Goal: Contribute content: Contribute content

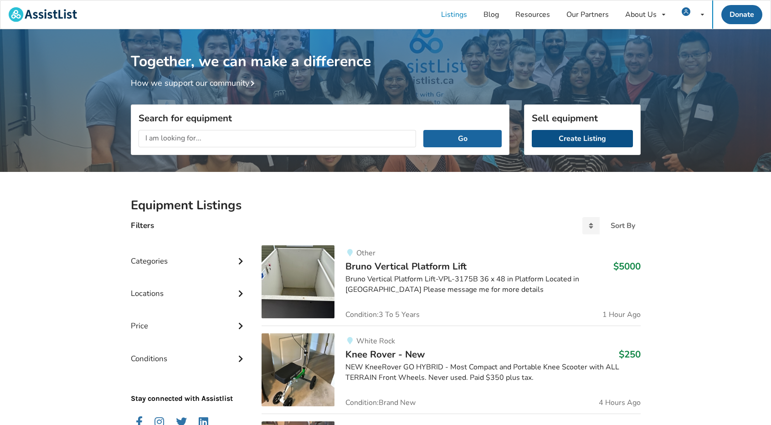
click at [580, 136] on link "Create Listing" at bounding box center [582, 138] width 101 height 17
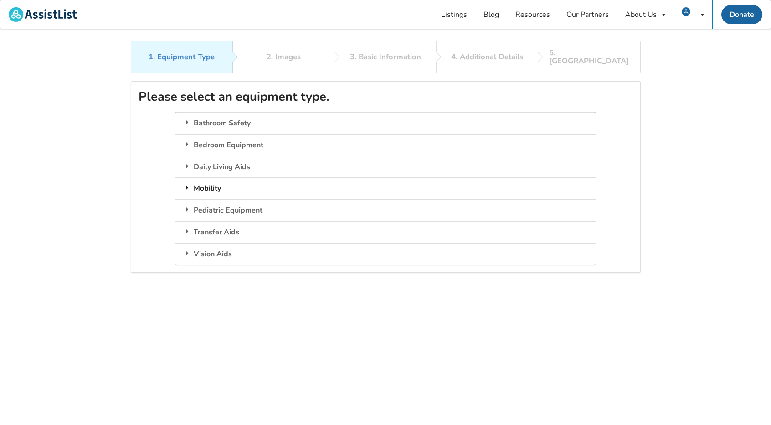
click at [193, 179] on div "Mobility" at bounding box center [385, 188] width 420 height 22
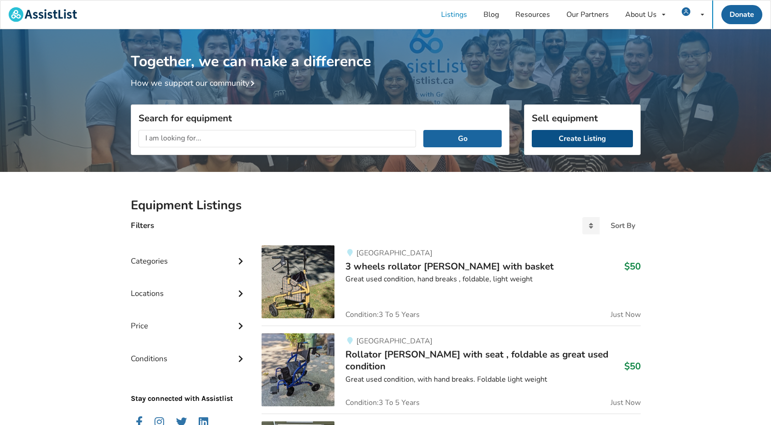
click at [573, 139] on link "Create Listing" at bounding box center [582, 138] width 101 height 17
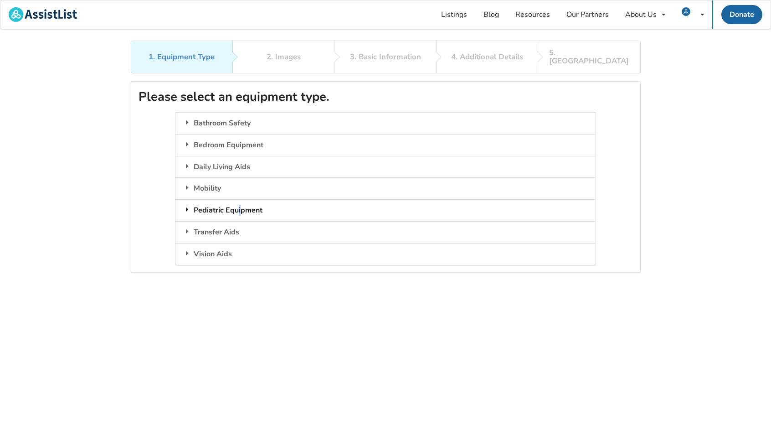
click at [239, 200] on div "Pediatric Equipment" at bounding box center [385, 210] width 420 height 22
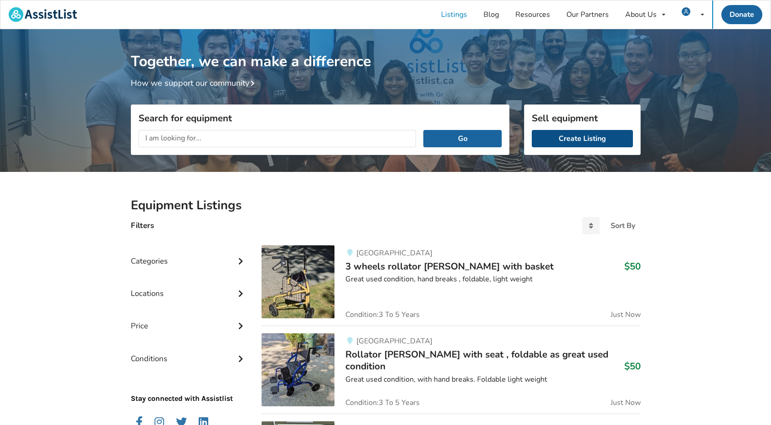
click at [586, 139] on link "Create Listing" at bounding box center [582, 138] width 101 height 17
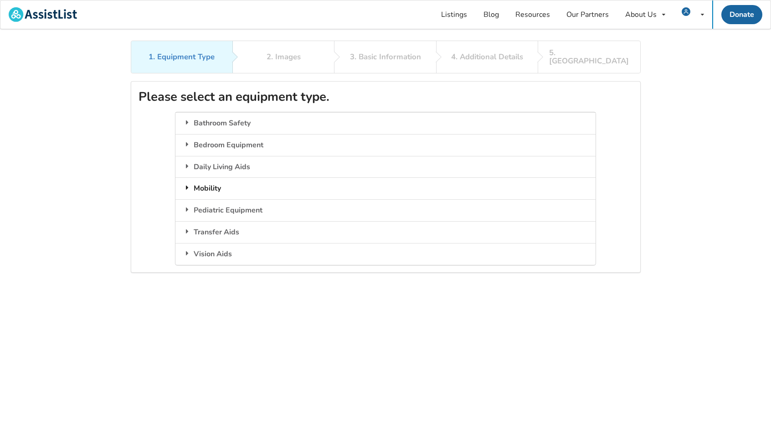
click at [194, 177] on div "Mobility" at bounding box center [385, 188] width 420 height 22
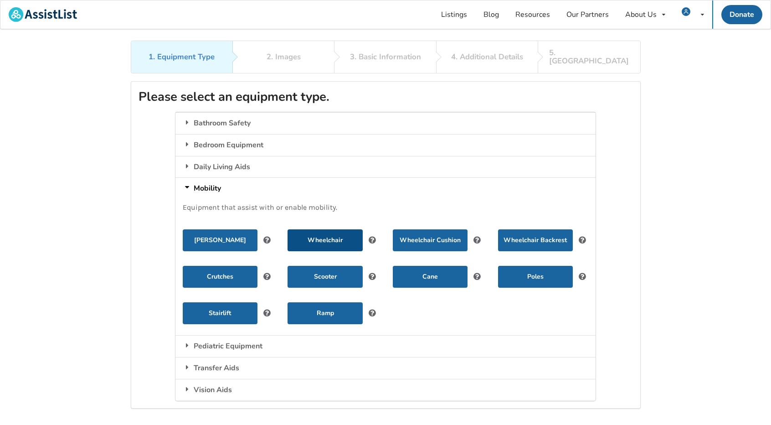
click at [322, 231] on button "Wheelchair" at bounding box center [325, 240] width 75 height 22
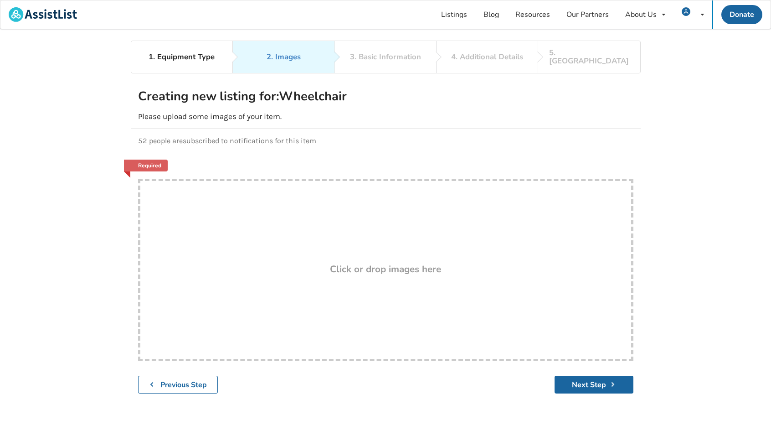
click at [161, 203] on div "Drop here! Click or drop images here" at bounding box center [385, 270] width 495 height 182
type input "C:\fakepath\IMG_20250809_171538351_HDR.jpg"
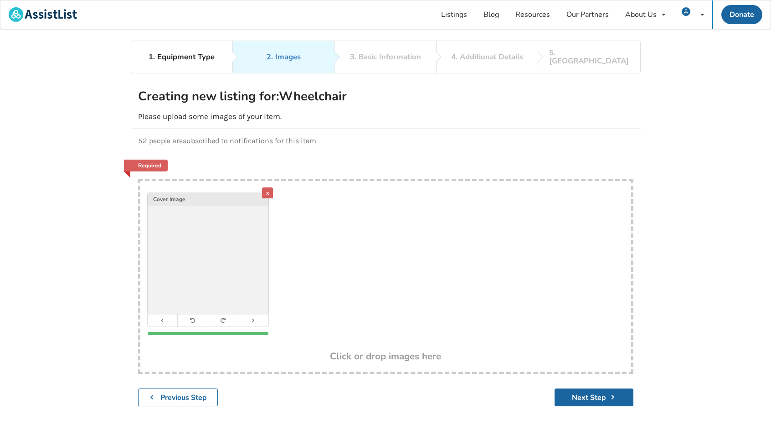
click at [324, 201] on div "x Cover Image" at bounding box center [385, 266] width 491 height 170
type input "C:\fakepath\IMG_20250809_171548369_HDR.jpg"
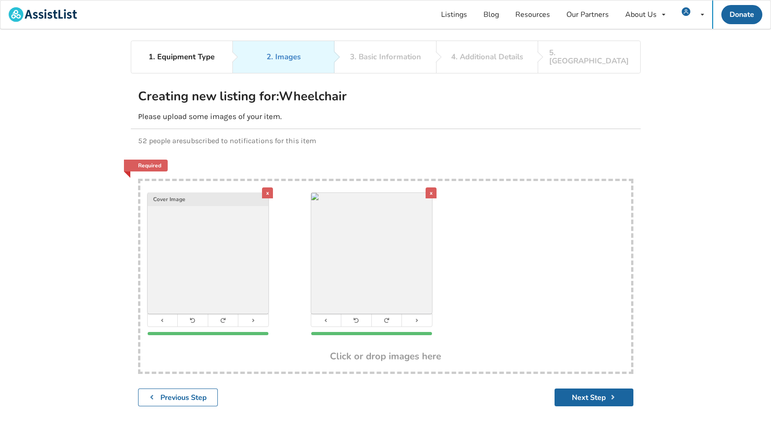
click at [496, 239] on div "x Cover Image x" at bounding box center [385, 266] width 491 height 170
type input "C:\fakepath\IMG_20250809_171601748_HDR.jpg"
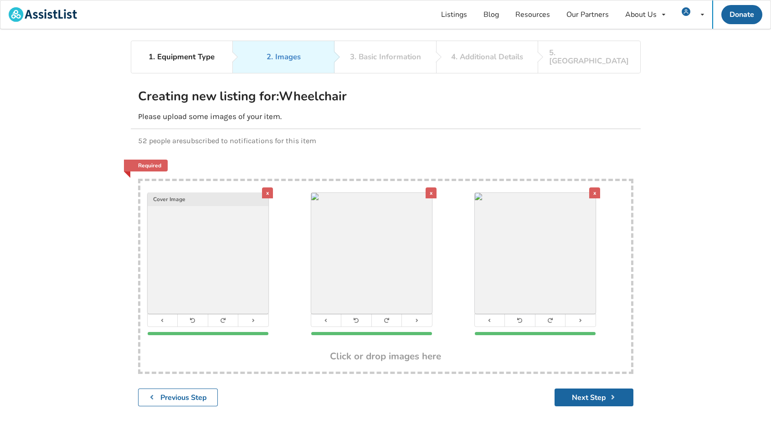
click at [429, 350] on h3 "Click or drop images here" at bounding box center [385, 356] width 111 height 12
type input "C:\fakepath\IMG_20250809_171618469_HDR.jpg"
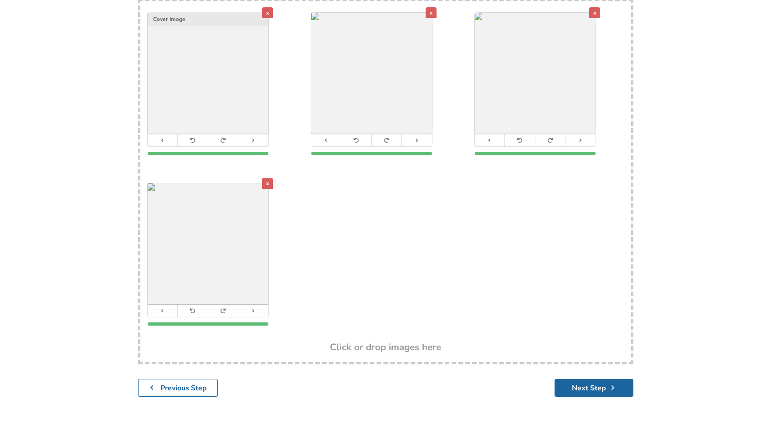
scroll to position [182, 0]
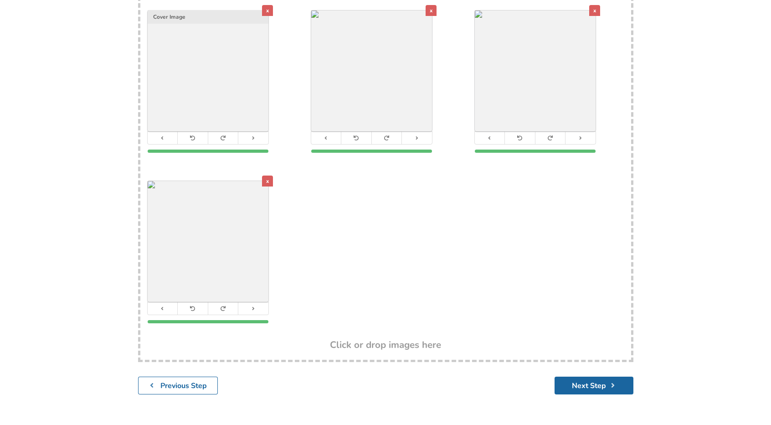
click at [369, 243] on div "x Cover Image x x x" at bounding box center [385, 169] width 491 height 341
type input "C:\fakepath\IMG_20250809_171632957_HDR.jpg"
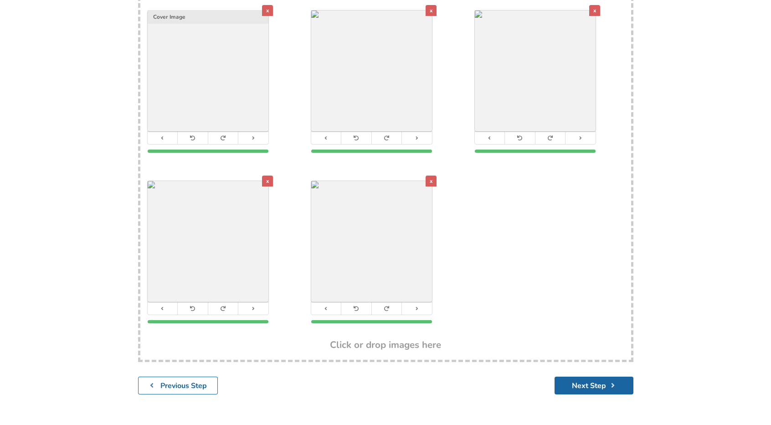
click at [519, 260] on div "x Cover Image x x x x" at bounding box center [385, 169] width 491 height 341
type input "C:\fakepath\IMG_20250809_171645511_HDR.jpg"
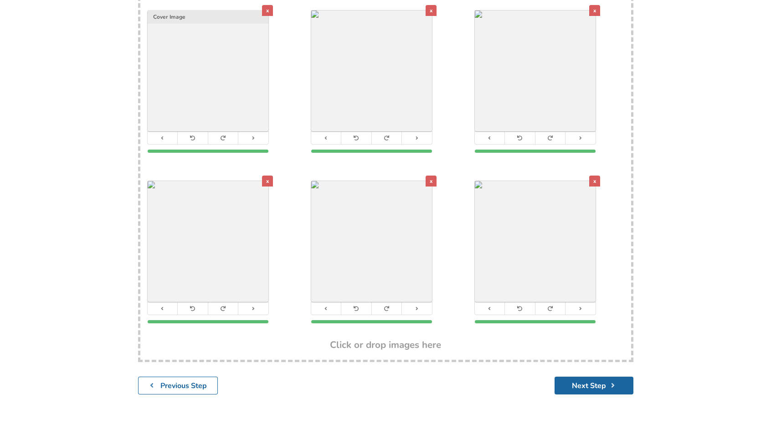
click at [382, 339] on h3 "Click or drop images here" at bounding box center [385, 345] width 111 height 12
type input "C:\fakepath\IMG_20250809_171704506_HDR.jpg"
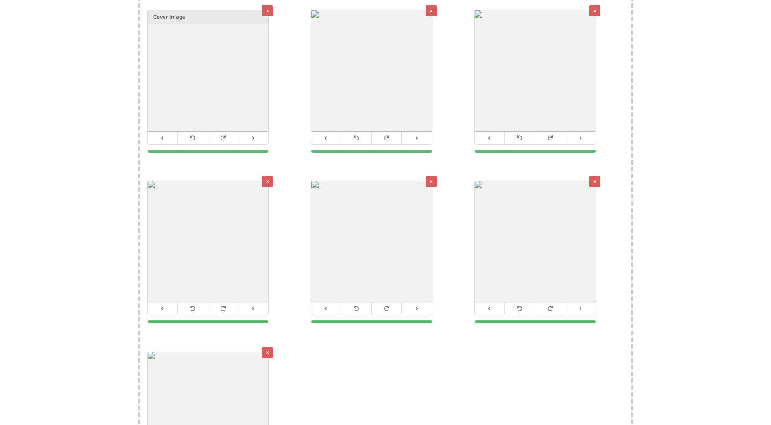
click at [359, 360] on div "x Cover Image x x x x x x" at bounding box center [385, 255] width 491 height 512
type input "C:\fakepath\IMG_20250809_171733898_HDR.jpg"
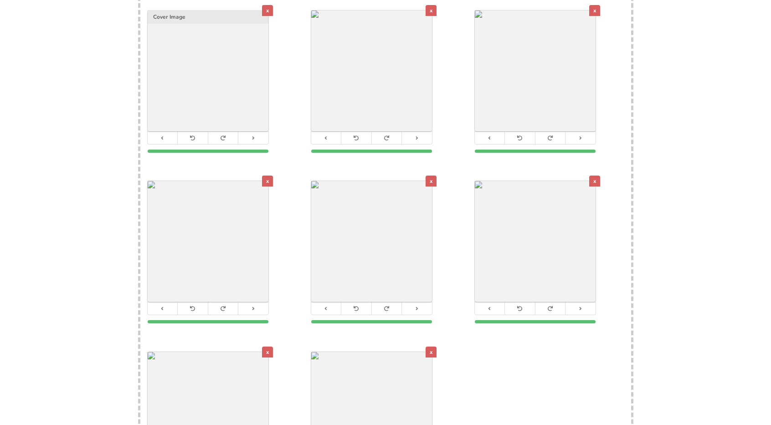
click at [509, 367] on div "x Cover Image x x x x x x x" at bounding box center [385, 255] width 491 height 512
type input "C:\fakepath\IMG_20250809_171747189.jpg"
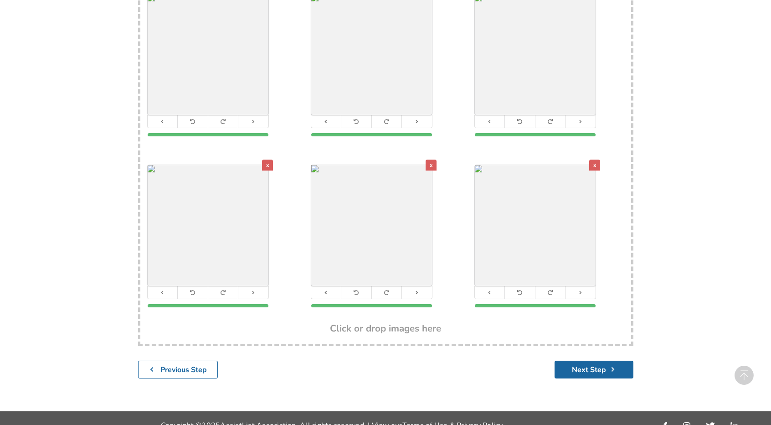
scroll to position [373, 0]
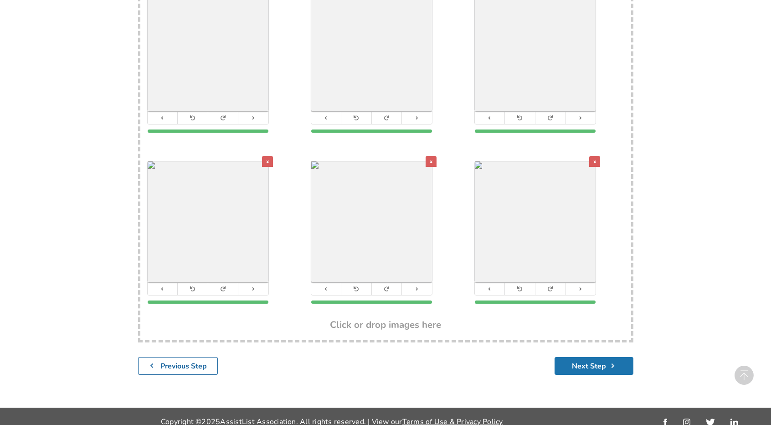
click at [596, 357] on button "Next Step" at bounding box center [594, 366] width 79 height 18
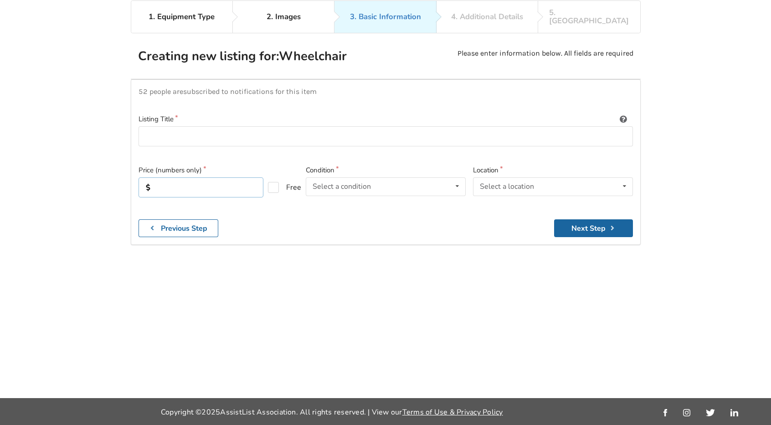
click at [153, 177] on input "text" at bounding box center [201, 187] width 125 height 20
click at [145, 128] on input at bounding box center [386, 136] width 494 height 21
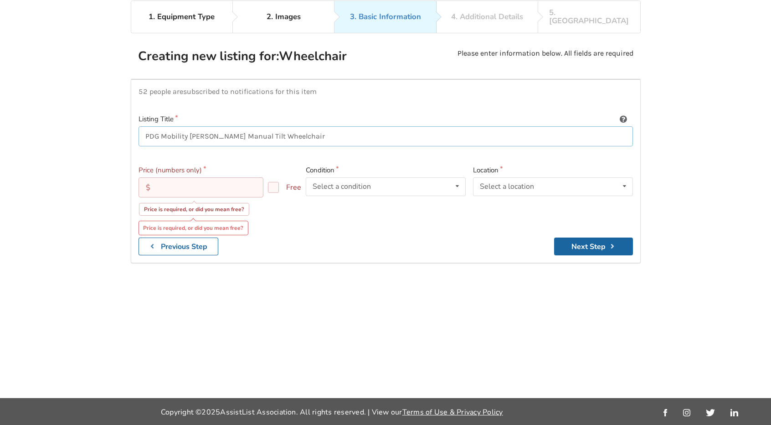
type input "PDG Mobility [PERSON_NAME] Manual Tilt Wheelchair"
click at [161, 177] on input "text" at bounding box center [201, 187] width 125 height 20
click at [461, 178] on icon at bounding box center [457, 186] width 13 height 17
click at [184, 177] on input "1200.00" at bounding box center [201, 187] width 125 height 20
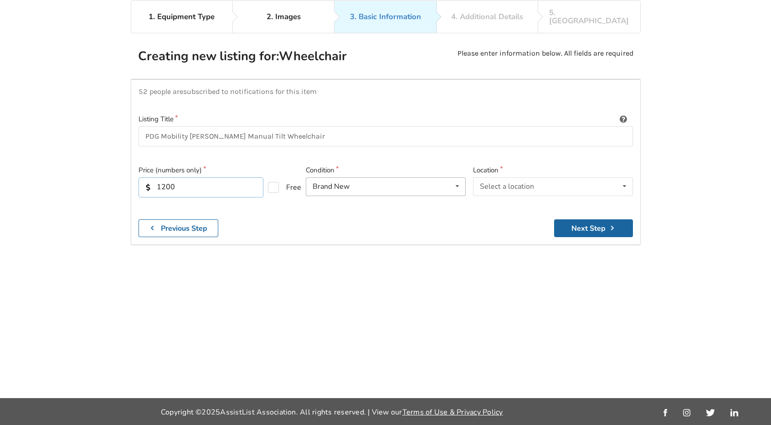
type input "1200"
click at [456, 178] on icon at bounding box center [457, 186] width 13 height 17
click at [351, 236] on span "1 To 2 Years" at bounding box center [334, 241] width 41 height 10
click at [627, 178] on icon at bounding box center [624, 186] width 13 height 17
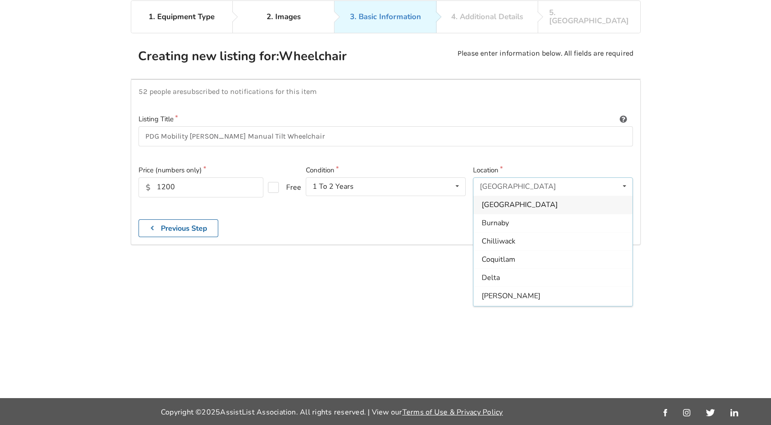
scroll to position [46, 0]
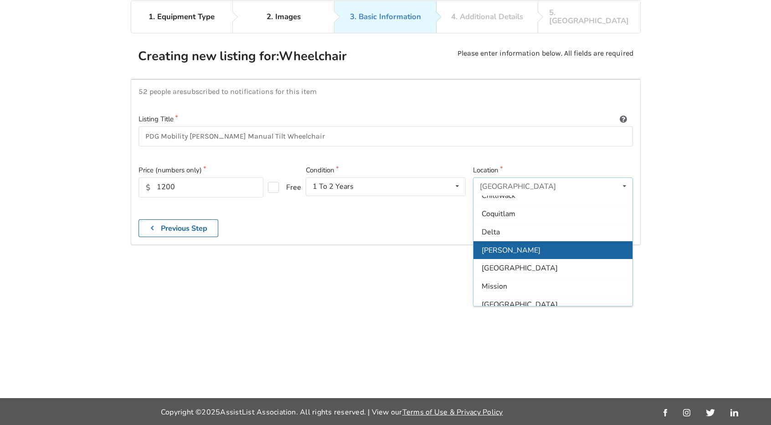
click at [505, 245] on span "[PERSON_NAME]" at bounding box center [511, 250] width 59 height 10
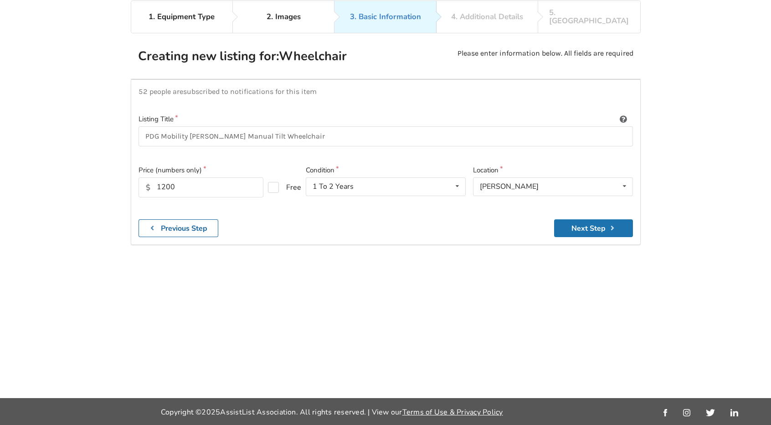
click at [597, 219] on button "Next Step" at bounding box center [593, 228] width 79 height 18
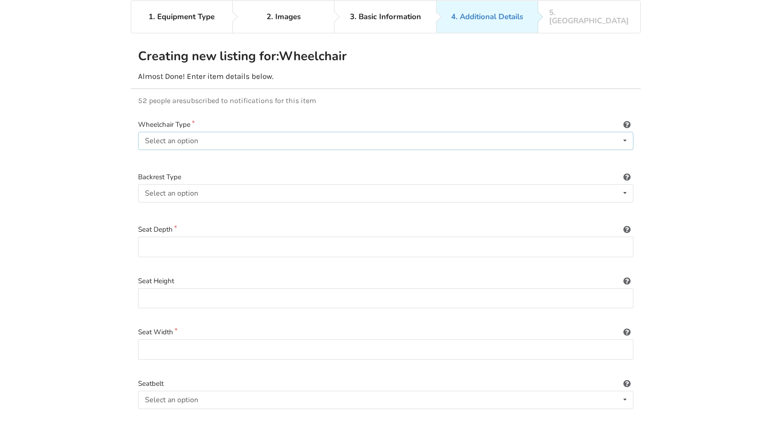
click at [626, 132] on icon at bounding box center [624, 140] width 13 height 17
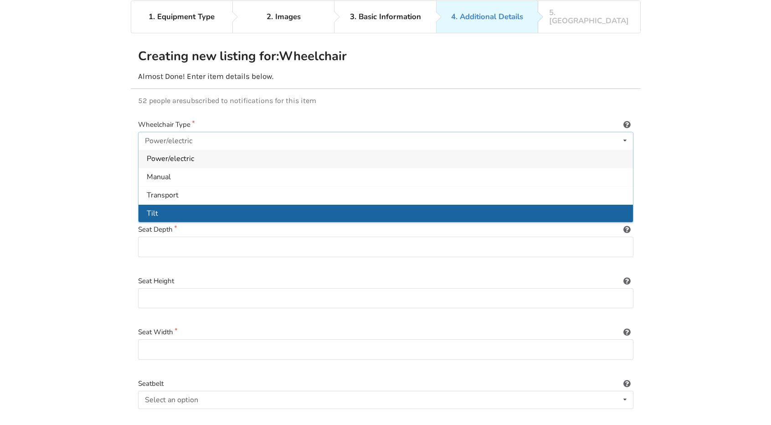
click at [194, 204] on div "Tilt" at bounding box center [386, 213] width 494 height 18
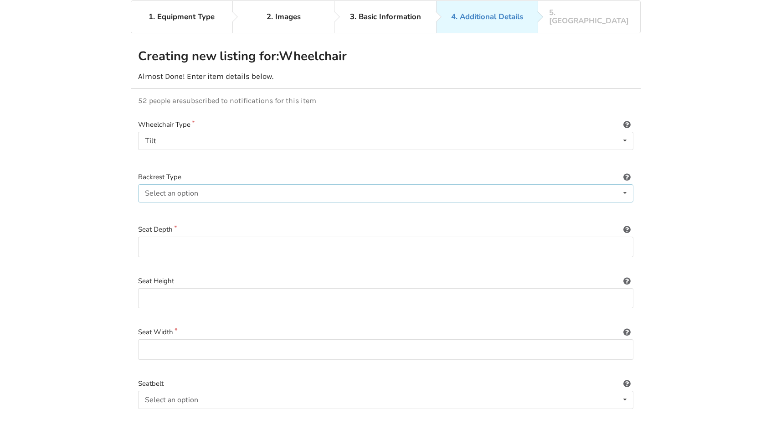
click at [627, 185] on icon at bounding box center [624, 193] width 13 height 17
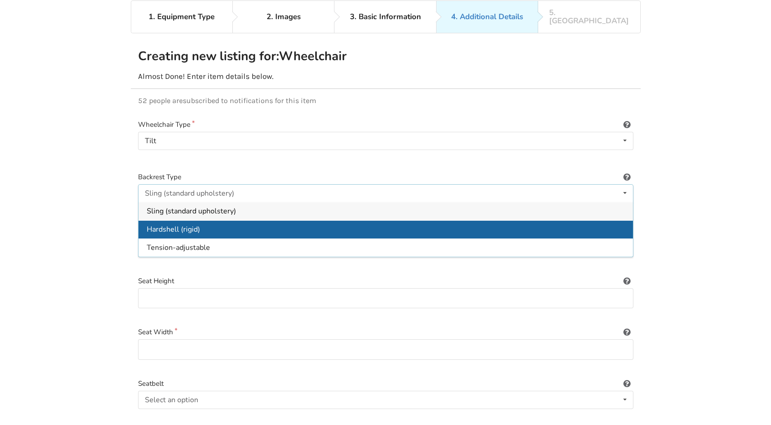
click at [248, 220] on div "Hardshell (rigid)" at bounding box center [386, 229] width 494 height 18
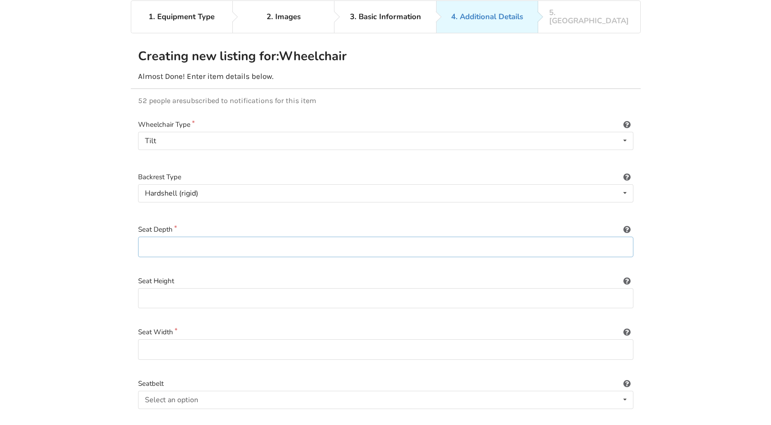
click at [159, 239] on input at bounding box center [385, 246] width 495 height 21
type input "4"
type input "Adjustable"
type input "20""
click at [149, 340] on input at bounding box center [385, 349] width 495 height 21
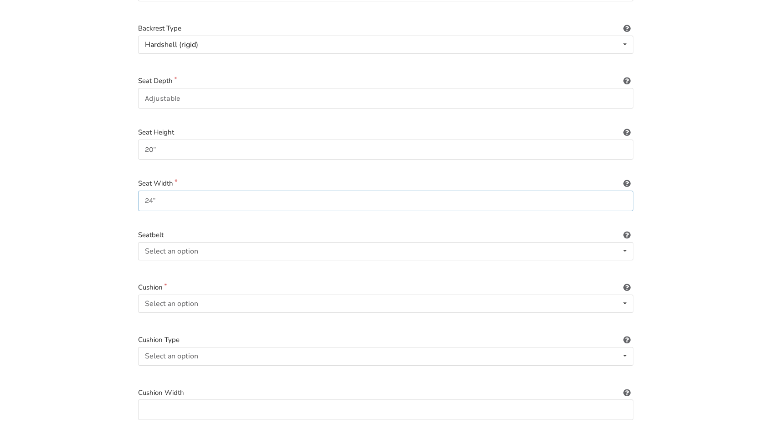
scroll to position [222, 0]
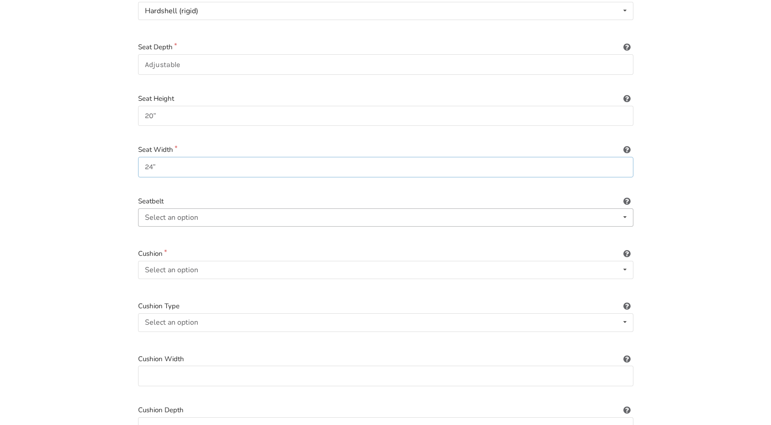
type input "24""
click at [623, 209] on icon at bounding box center [624, 217] width 13 height 17
click at [307, 244] on div "Not included" at bounding box center [386, 253] width 494 height 18
click at [621, 261] on icon at bounding box center [624, 269] width 13 height 17
click at [215, 278] on div "Included" at bounding box center [386, 287] width 494 height 18
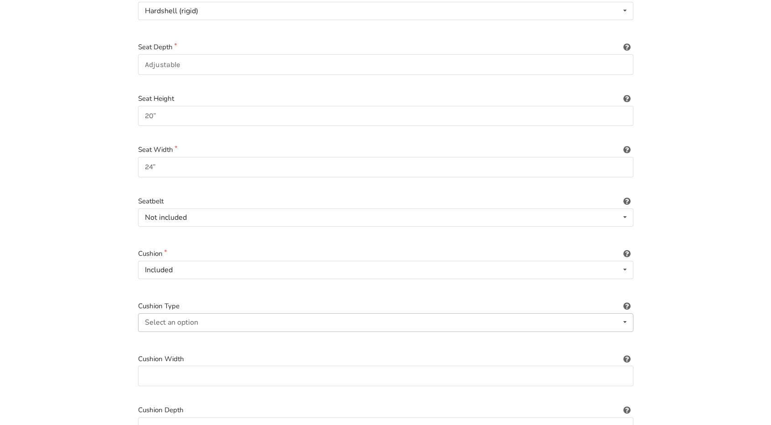
click at [625, 313] on icon at bounding box center [624, 321] width 13 height 17
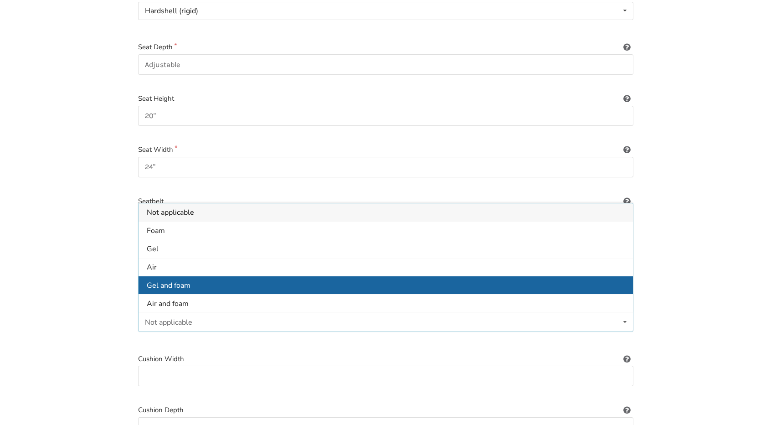
click at [202, 276] on div "Gel and foam" at bounding box center [386, 285] width 494 height 18
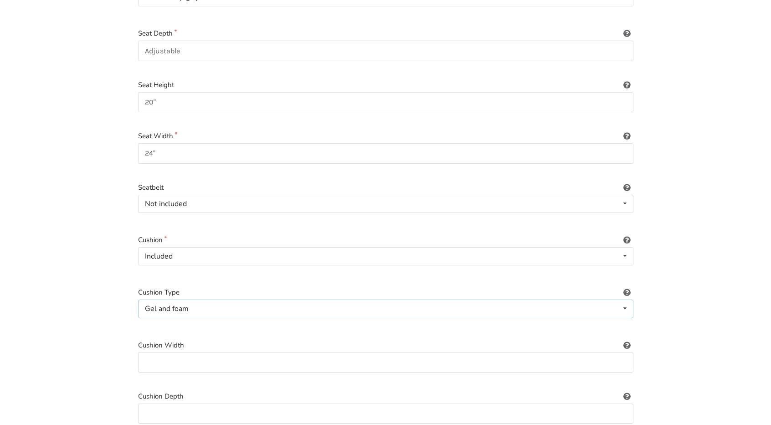
scroll to position [268, 0]
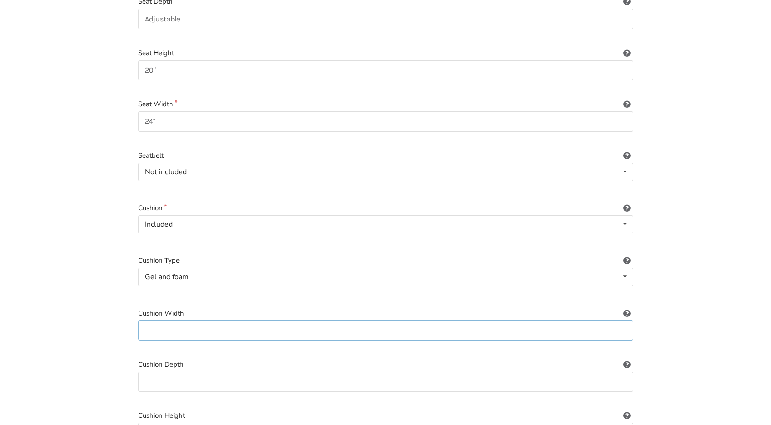
click at [150, 320] on input at bounding box center [385, 330] width 495 height 21
type input "24""
click at [149, 375] on input at bounding box center [385, 381] width 495 height 21
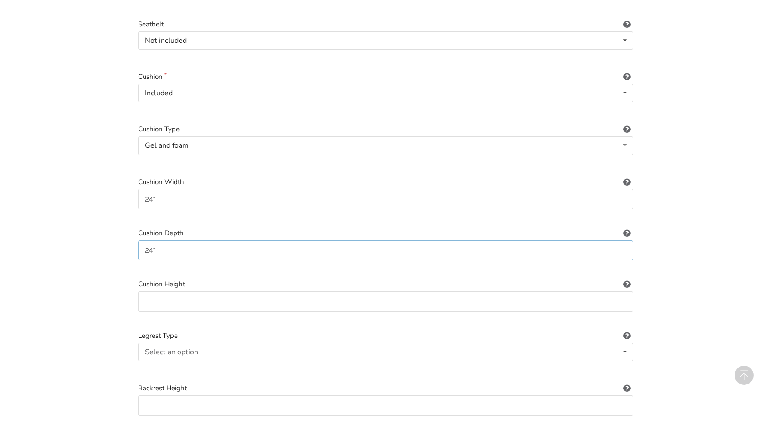
scroll to position [405, 0]
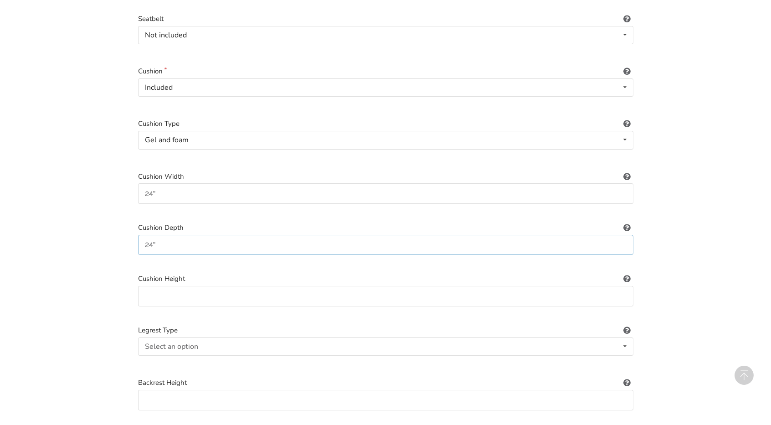
type input "24""
click at [145, 287] on input at bounding box center [385, 296] width 495 height 21
type input "4 1/2""
click at [625, 338] on icon at bounding box center [624, 346] width 13 height 17
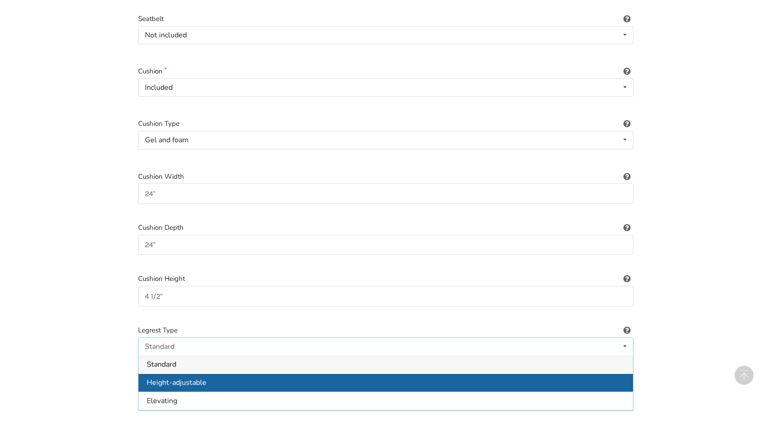
click at [217, 373] on div "Height-adjustable" at bounding box center [386, 382] width 494 height 18
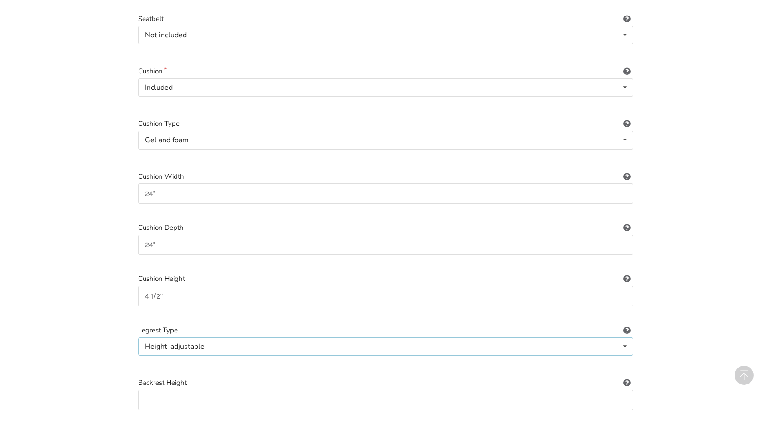
click at [626, 338] on icon at bounding box center [624, 346] width 13 height 17
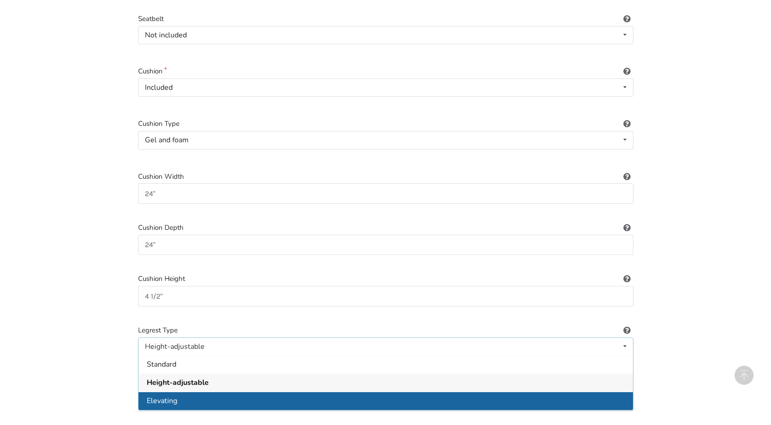
click at [196, 395] on div "Elevating" at bounding box center [386, 400] width 494 height 18
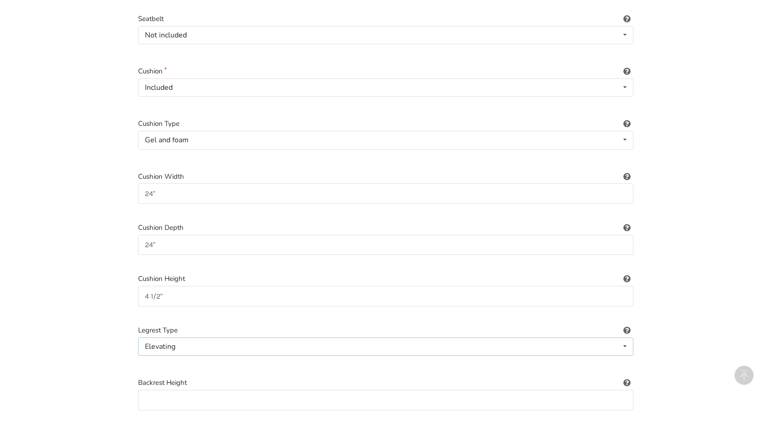
click at [625, 338] on icon at bounding box center [624, 346] width 13 height 17
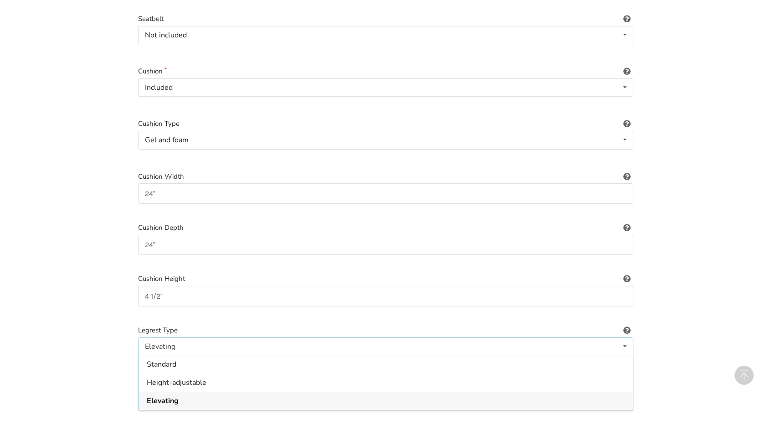
click at [254, 375] on div "Height-adjustable" at bounding box center [386, 382] width 494 height 18
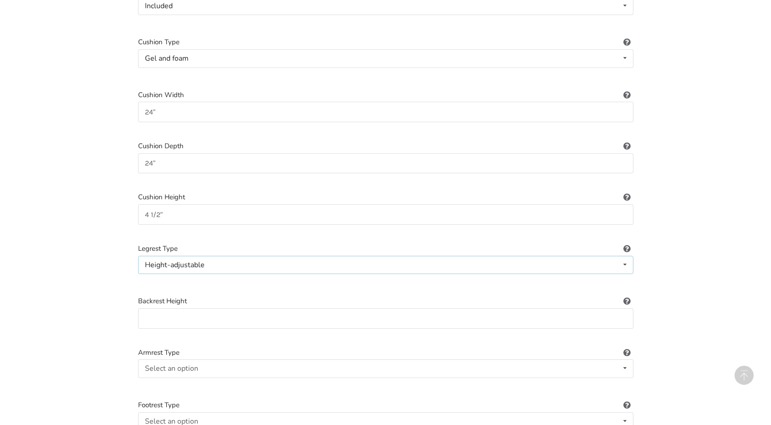
scroll to position [496, 0]
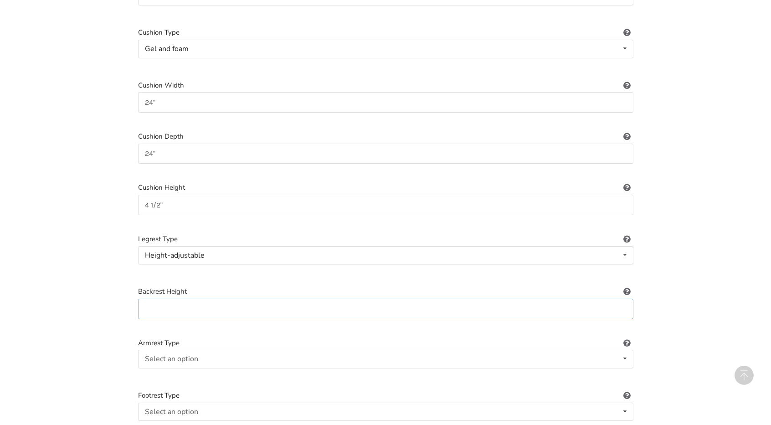
click at [147, 298] on input at bounding box center [385, 308] width 495 height 21
type input "Adjustable"
click at [625, 350] on icon at bounding box center [624, 358] width 13 height 17
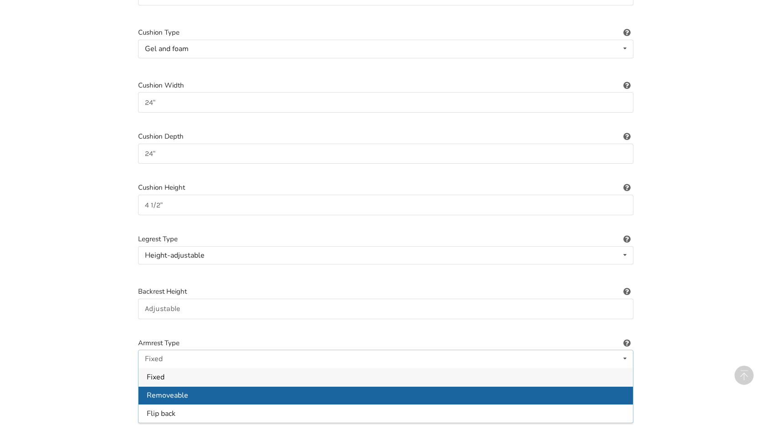
click at [197, 386] on div "Removeable" at bounding box center [386, 395] width 494 height 18
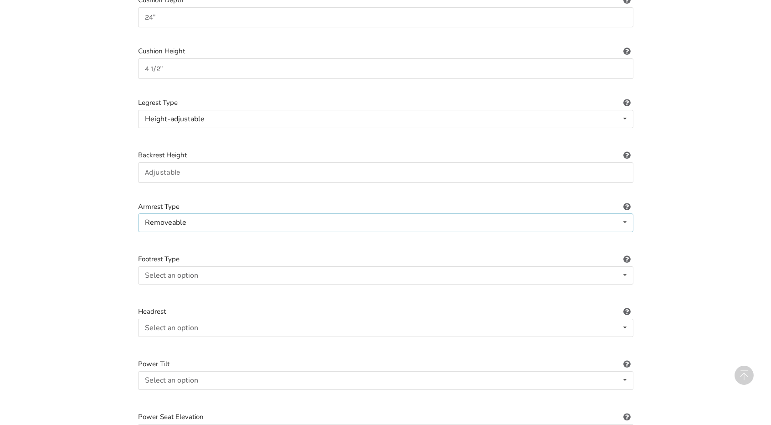
scroll to position [632, 0]
click at [624, 266] on icon at bounding box center [624, 274] width 13 height 17
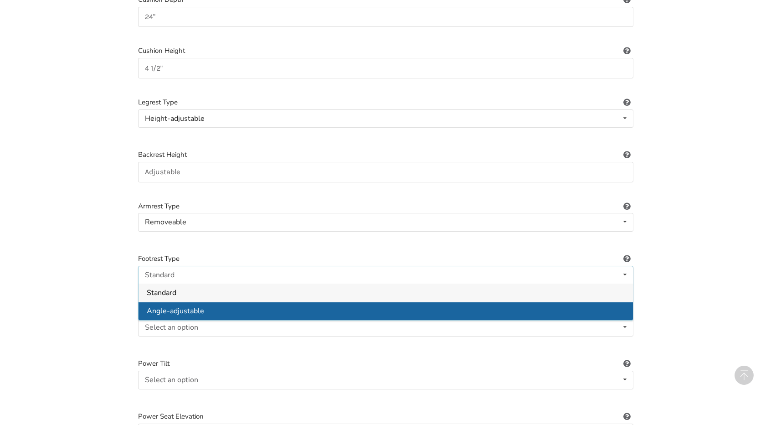
click at [240, 302] on div "Angle-adjustable" at bounding box center [386, 311] width 494 height 18
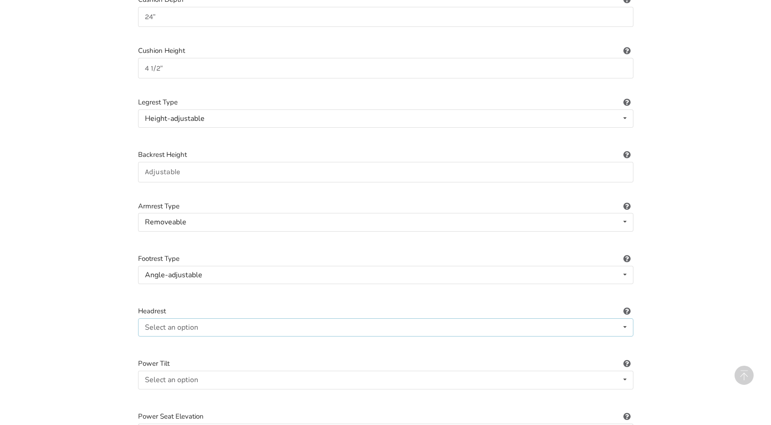
click at [623, 319] on icon at bounding box center [624, 327] width 13 height 17
click at [169, 340] on span "Included" at bounding box center [161, 345] width 28 height 10
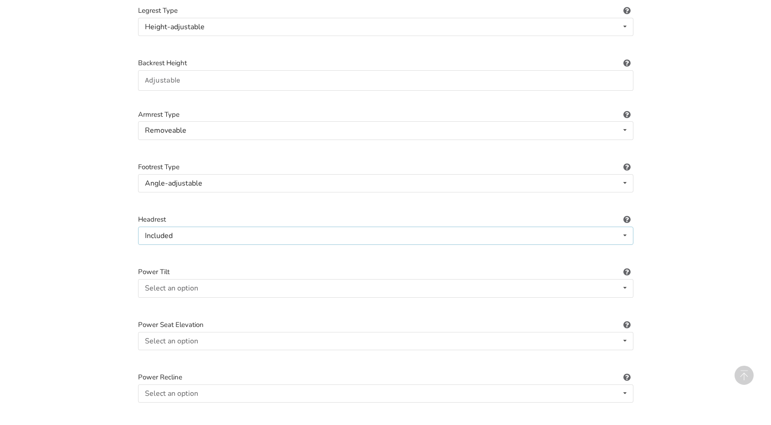
scroll to position [769, 0]
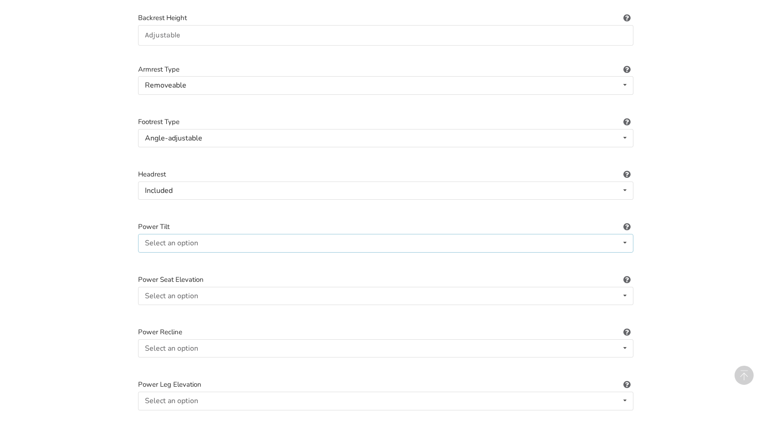
click at [625, 234] on icon at bounding box center [624, 242] width 13 height 17
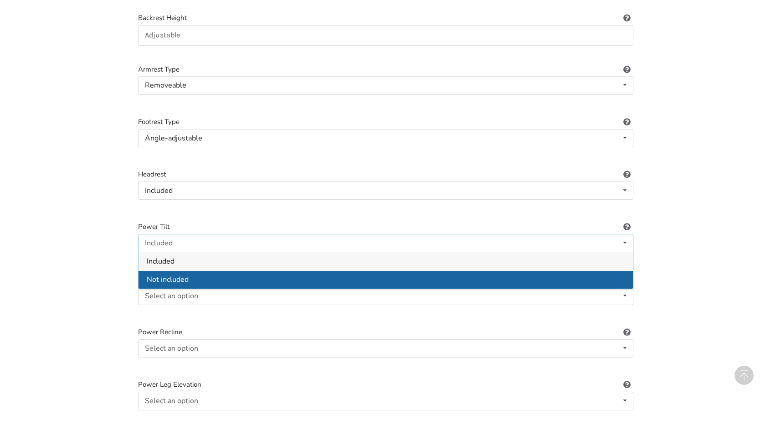
click at [209, 270] on div "Not included" at bounding box center [386, 279] width 494 height 18
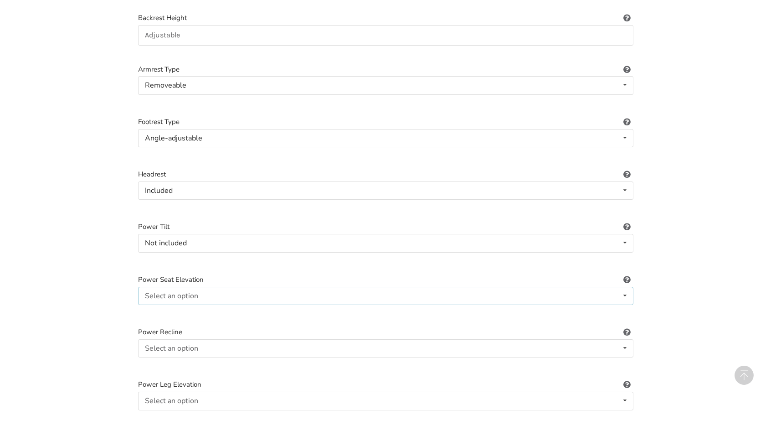
click at [627, 287] on icon at bounding box center [624, 295] width 13 height 17
click at [213, 324] on div "Not included" at bounding box center [386, 332] width 494 height 18
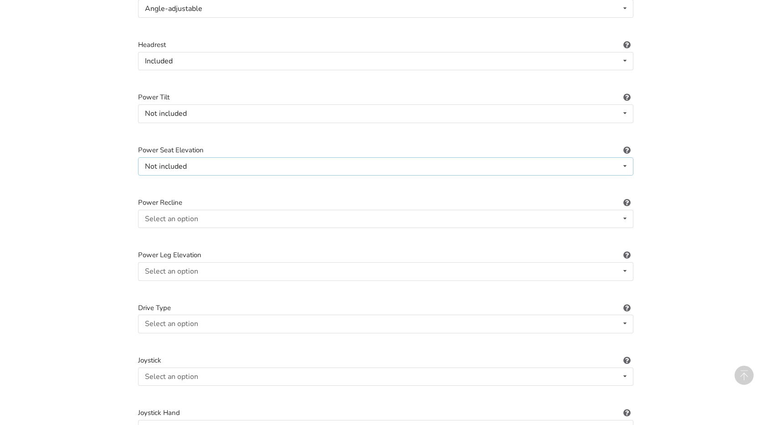
scroll to position [906, 0]
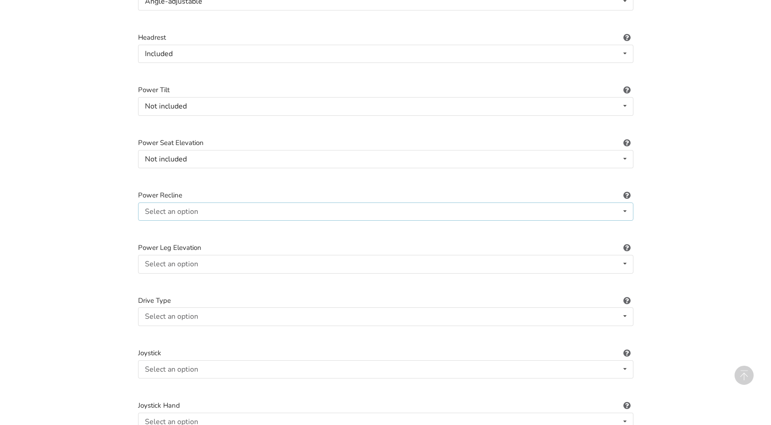
click at [624, 203] on icon at bounding box center [624, 211] width 13 height 17
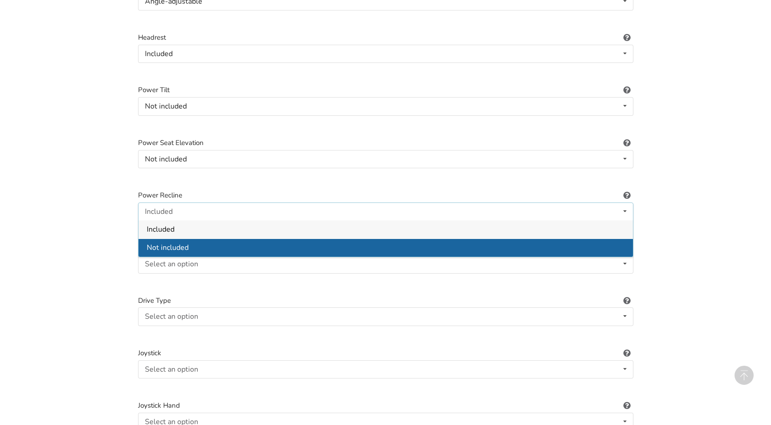
click at [194, 238] on div "Not included" at bounding box center [386, 247] width 494 height 18
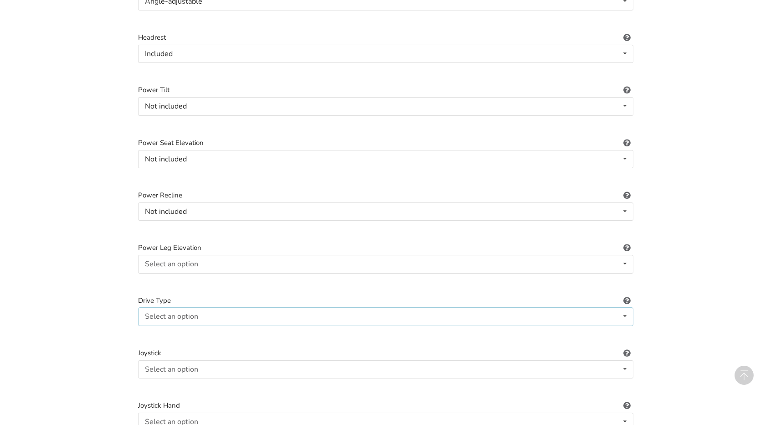
click at [623, 308] on icon at bounding box center [624, 316] width 13 height 17
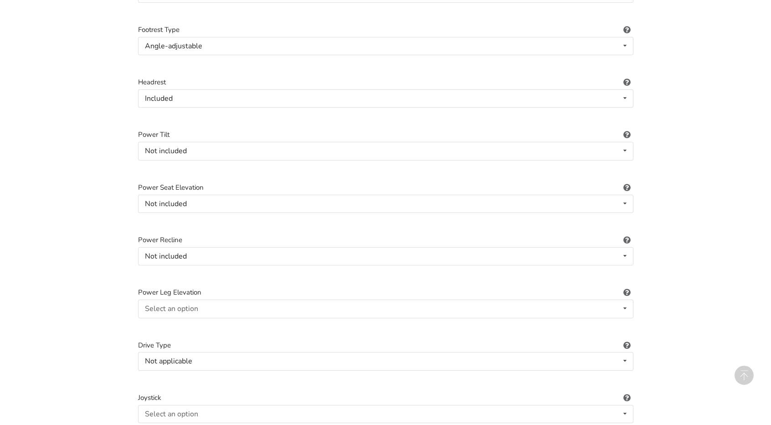
scroll to position [815, 0]
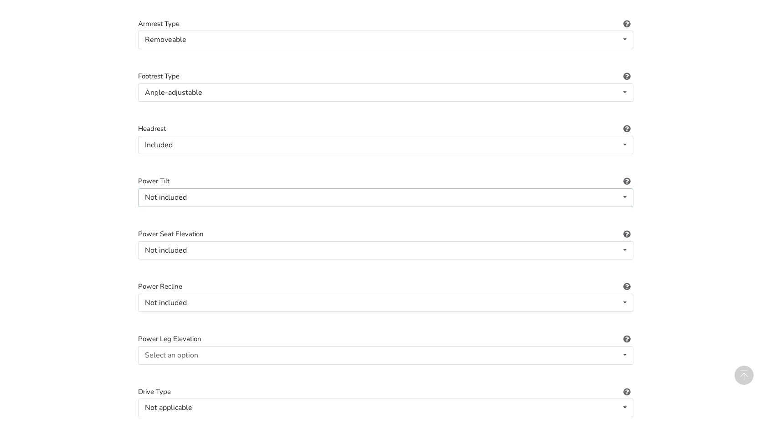
click at [622, 189] on icon at bounding box center [624, 197] width 13 height 17
click at [107, 172] on div "1. Equipment Type 2. Images 3. Basic Information 4. Additional Details 5. Previ…" at bounding box center [385, 3] width 771 height 1555
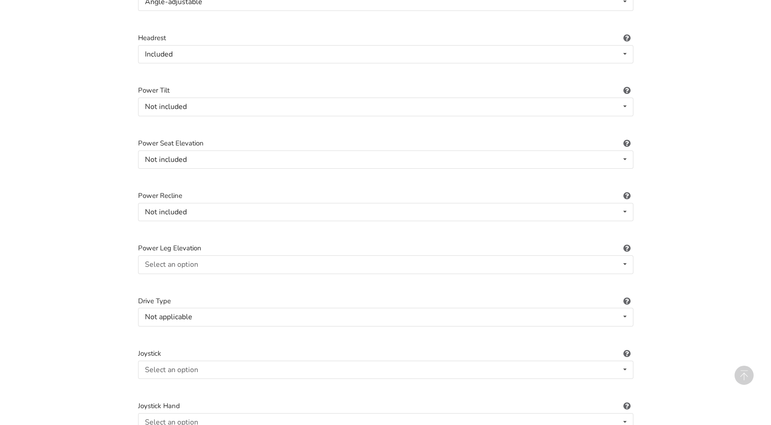
scroll to position [906, 0]
click at [626, 255] on icon at bounding box center [624, 263] width 13 height 17
click at [209, 291] on div "Not included" at bounding box center [386, 300] width 494 height 18
click at [622, 308] on icon at bounding box center [624, 316] width 13 height 17
click at [181, 329] on span "Not applicable" at bounding box center [172, 334] width 50 height 10
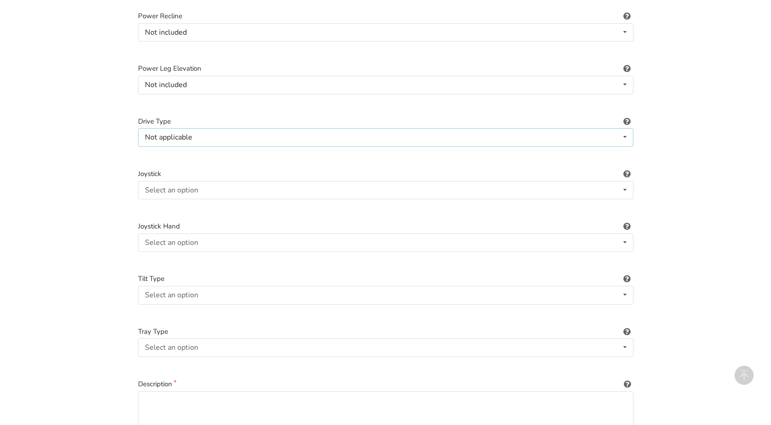
scroll to position [1088, 0]
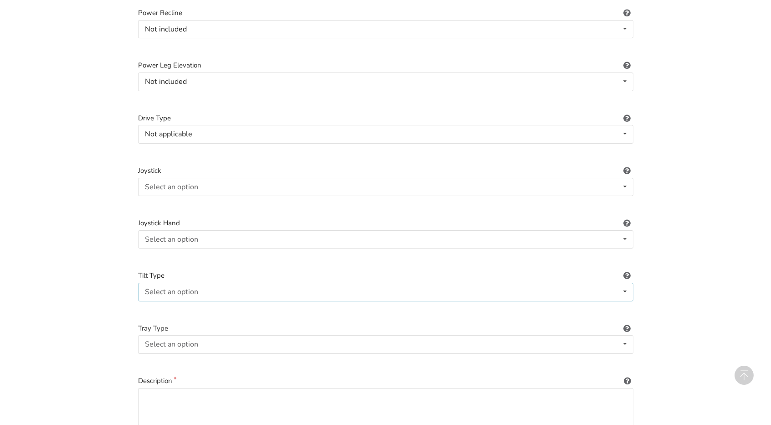
click at [627, 283] on icon at bounding box center [624, 291] width 13 height 17
click at [626, 231] on icon at bounding box center [624, 239] width 13 height 17
click at [184, 252] on span "Not applicable" at bounding box center [170, 257] width 47 height 10
click at [627, 178] on icon at bounding box center [624, 186] width 13 height 17
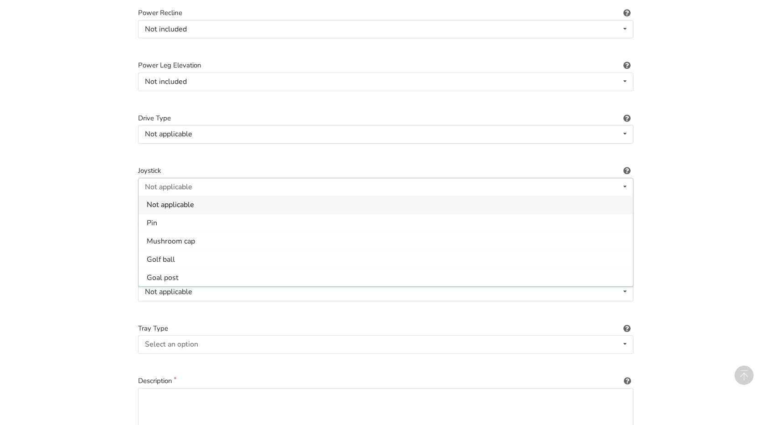
click at [178, 200] on span "Not applicable" at bounding box center [170, 205] width 47 height 10
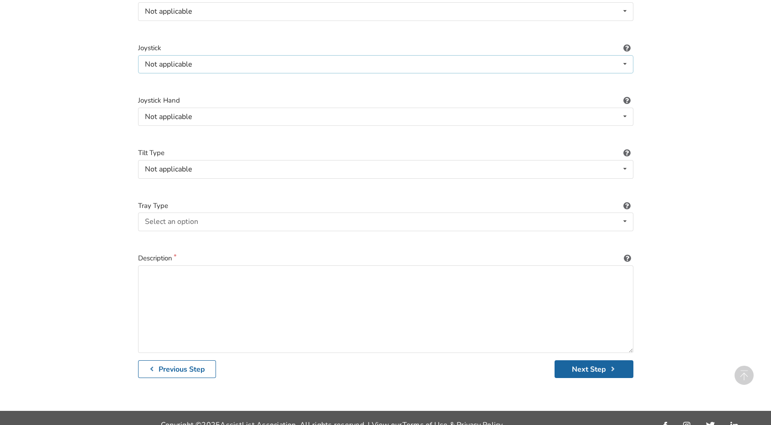
scroll to position [1212, 0]
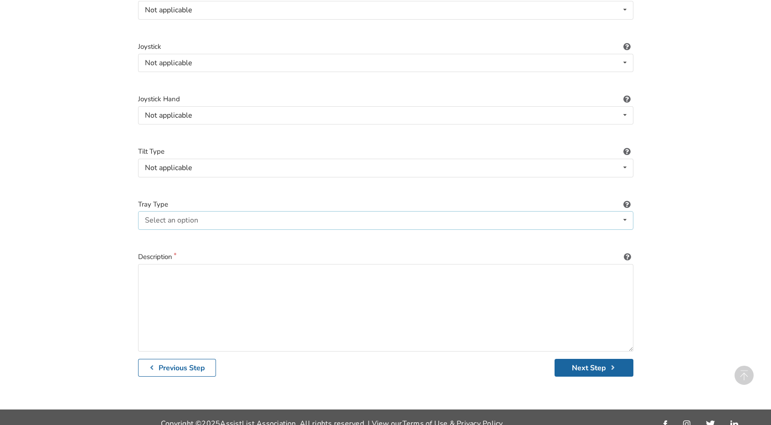
click at [627, 211] on icon at bounding box center [624, 219] width 13 height 17
click at [142, 266] on textarea at bounding box center [385, 307] width 495 height 87
click at [350, 264] on textarea "Low knee rise, manual tilt wheelchair. Rated for up to 450lbs. excellent condit…" at bounding box center [385, 307] width 495 height 87
drag, startPoint x: 412, startPoint y: 264, endPoint x: 476, endPoint y: 220, distance: 77.6
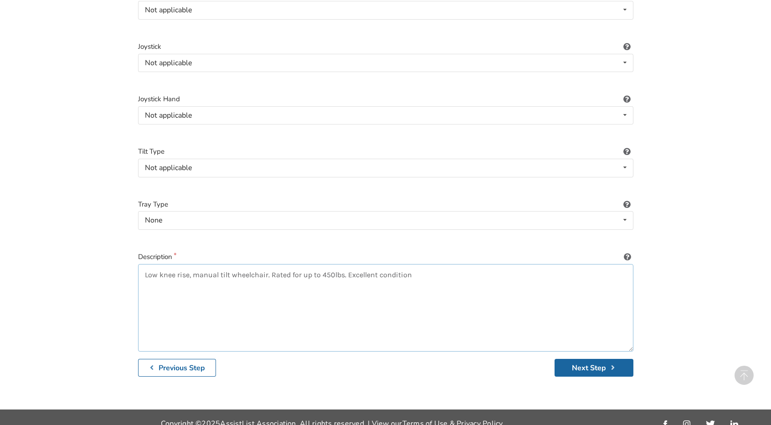
click at [415, 264] on textarea "Low knee rise, manual tilt wheelchair. Rated for up to 450lbs. Excellent condit…" at bounding box center [385, 307] width 495 height 87
click at [184, 274] on textarea "Low knee rise, manual tilt wheelchair. Rated for up to 450lbs. Excellent condit…" at bounding box center [385, 307] width 495 height 87
click at [333, 274] on textarea "Low knee rise, manual tilt wheelchair. Rated for up to 450lbs. Excellent condit…" at bounding box center [385, 307] width 495 height 87
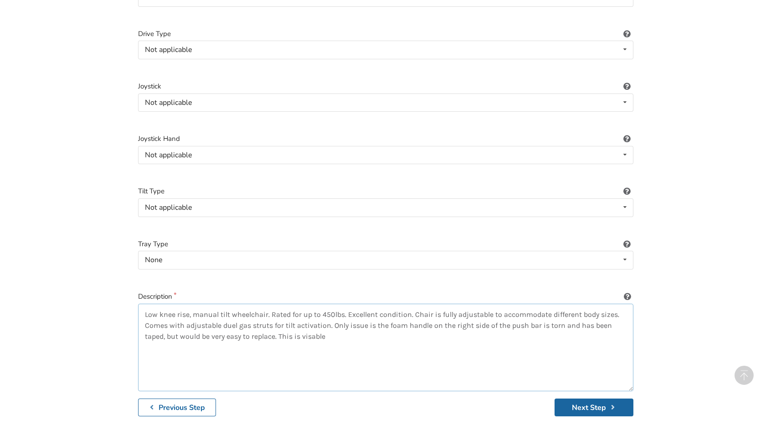
scroll to position [1166, 0]
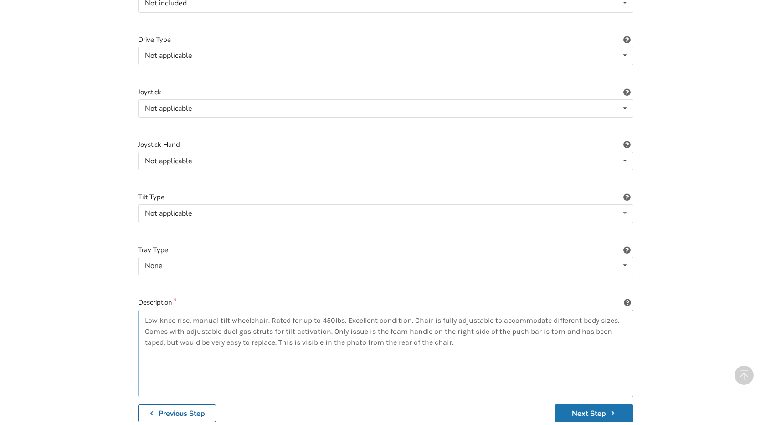
type textarea "Low knee rise, manual tilt wheelchair. Rated for up to 450lbs. Excellent condit…"
click at [597, 404] on button "Next Step" at bounding box center [594, 413] width 79 height 18
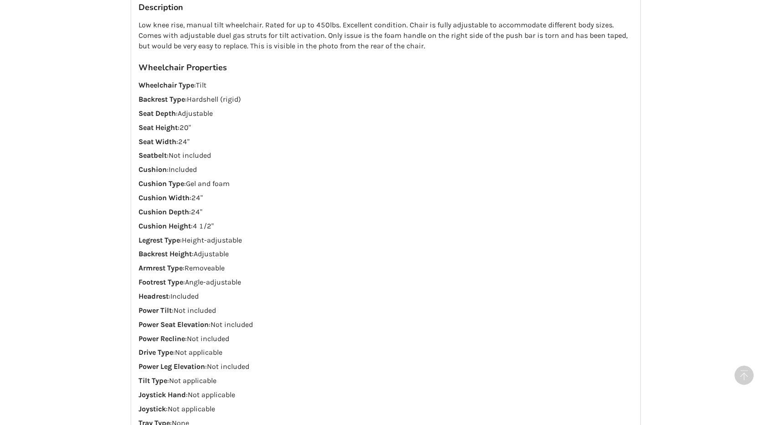
scroll to position [782, 0]
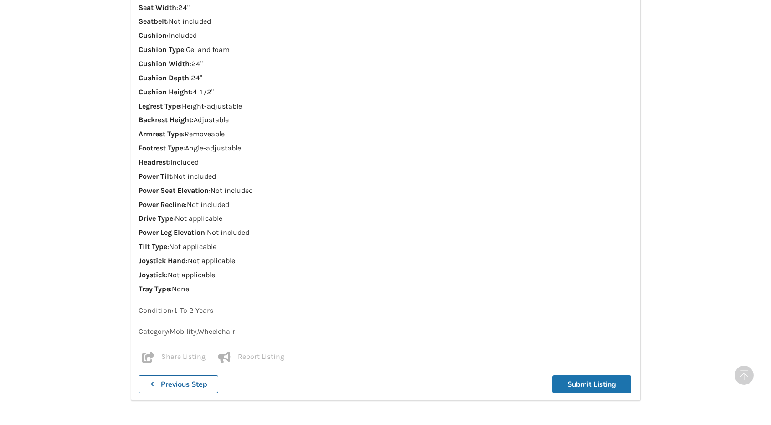
click at [593, 375] on button "Submit Listing" at bounding box center [591, 384] width 79 height 18
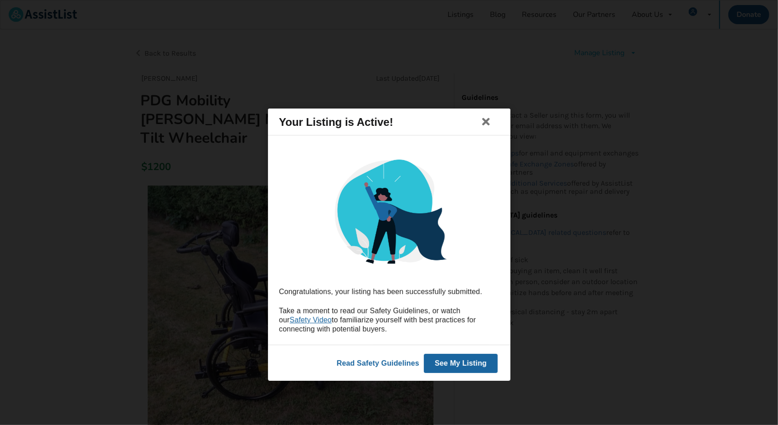
click at [463, 365] on button "See My Listing" at bounding box center [460, 363] width 74 height 19
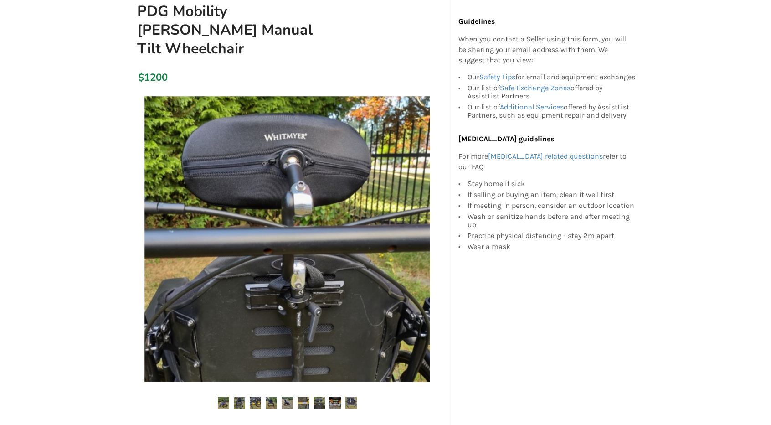
scroll to position [91, 0]
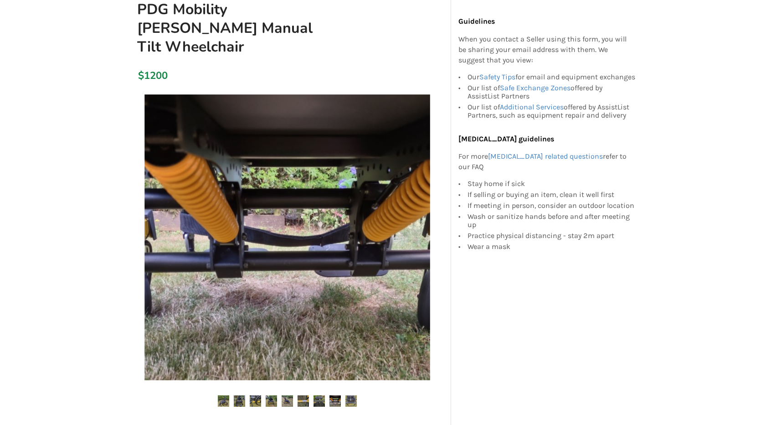
click at [226, 395] on img at bounding box center [223, 400] width 11 height 11
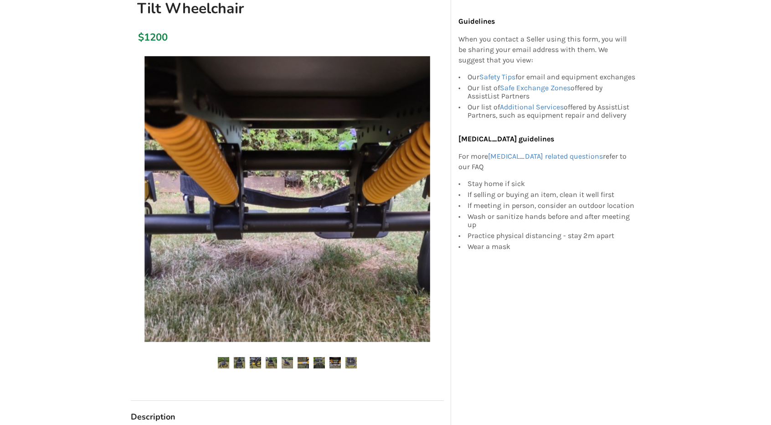
scroll to position [137, 0]
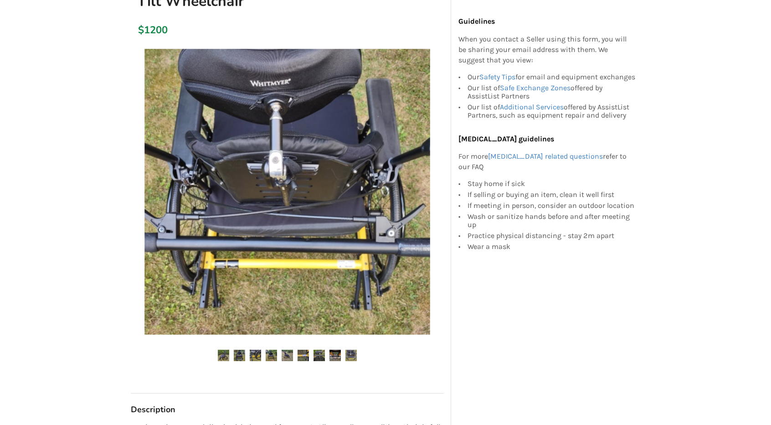
click at [222, 349] on img at bounding box center [223, 354] width 11 height 11
click at [240, 349] on img at bounding box center [239, 354] width 11 height 11
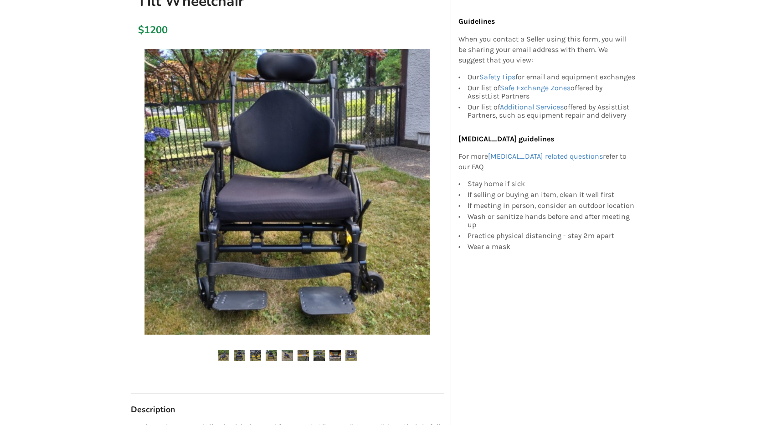
click at [256, 349] on img at bounding box center [255, 354] width 11 height 11
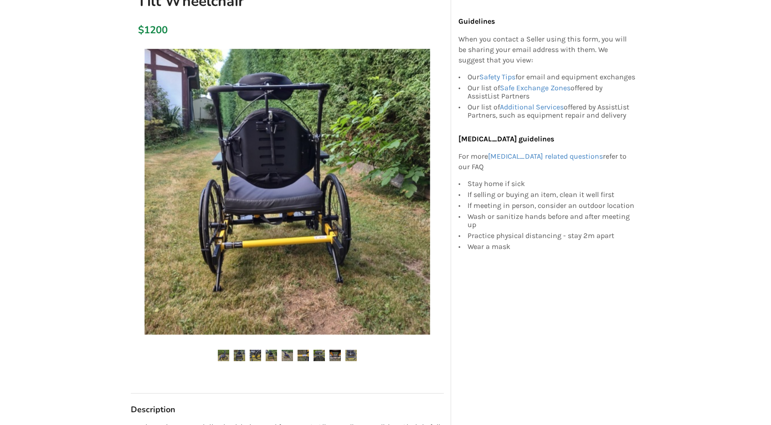
click at [269, 349] on img at bounding box center [271, 354] width 11 height 11
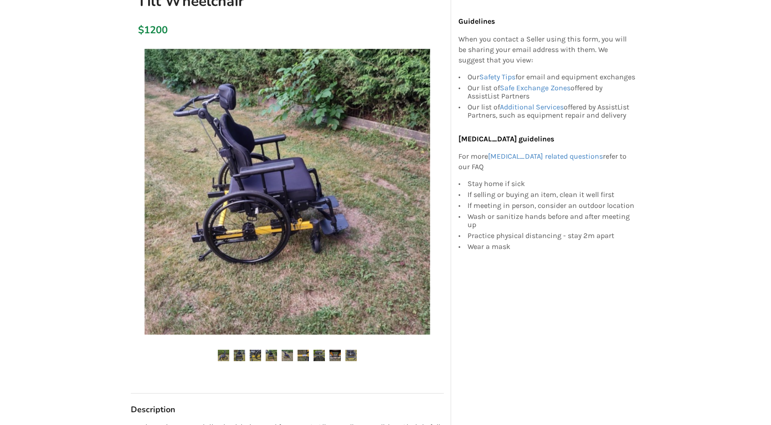
click at [273, 349] on img at bounding box center [271, 354] width 11 height 11
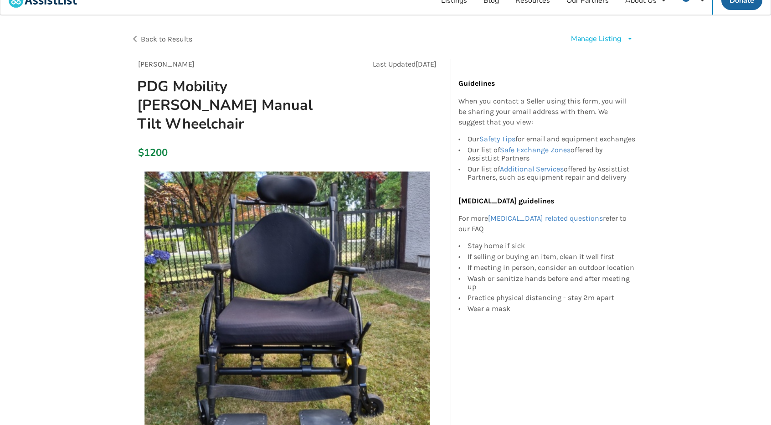
scroll to position [0, 0]
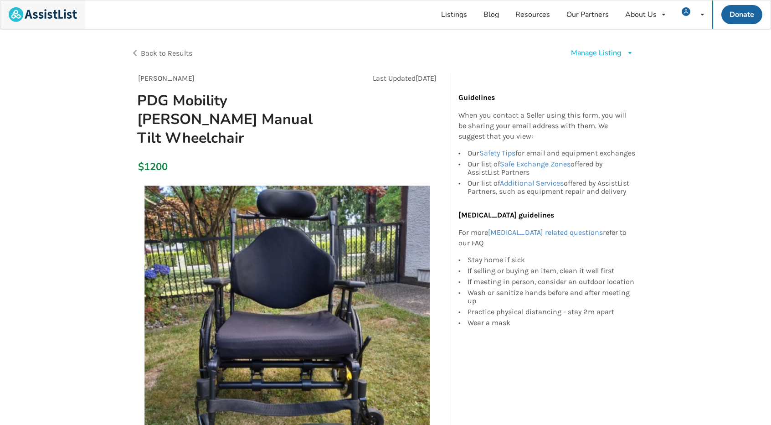
scroll to position [40, 0]
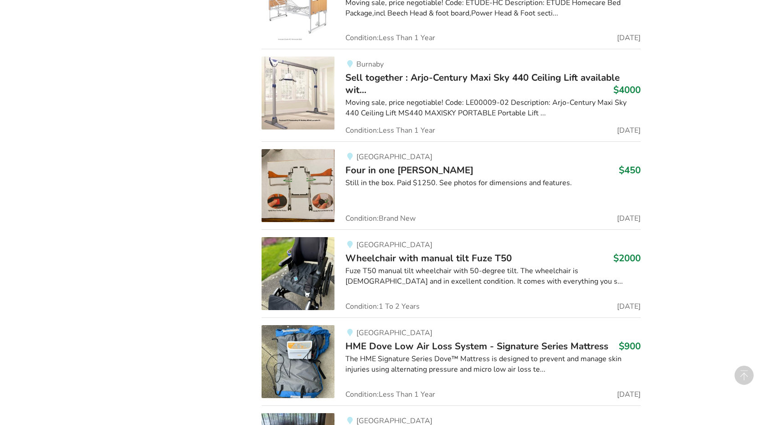
scroll to position [3183, 0]
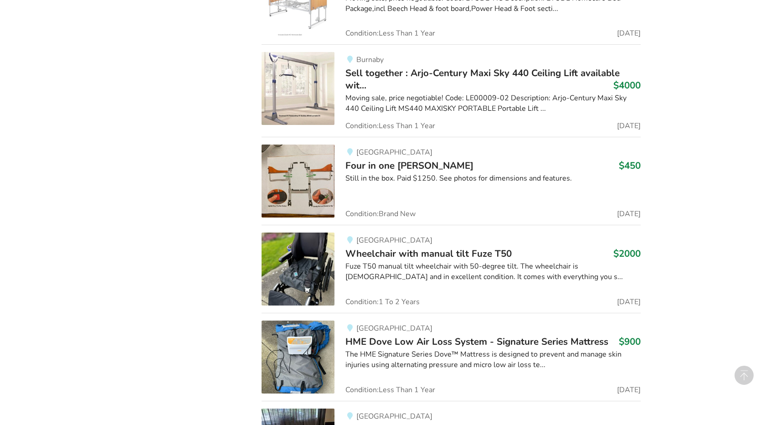
click at [364, 159] on span "Four in one [PERSON_NAME]" at bounding box center [409, 165] width 128 height 13
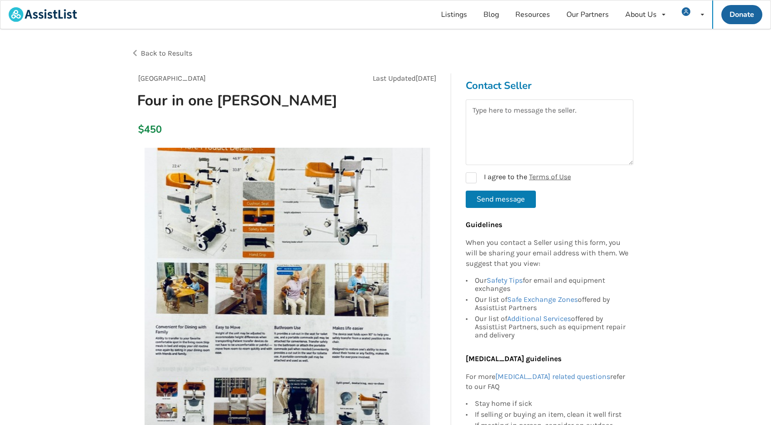
click at [159, 53] on span "Back to Results" at bounding box center [166, 53] width 51 height 9
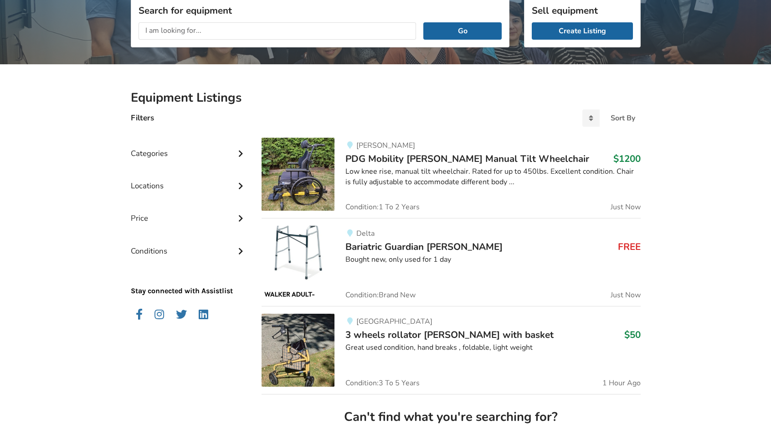
scroll to position [137, 0]
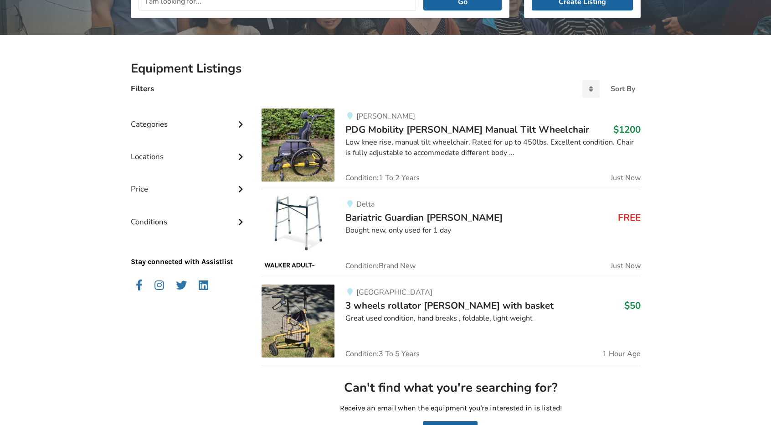
click at [504, 164] on div "[PERSON_NAME] PDG Mobility [PERSON_NAME] Manual Tilt Wheelchair $1200 Low knee …" at bounding box center [487, 144] width 306 height 73
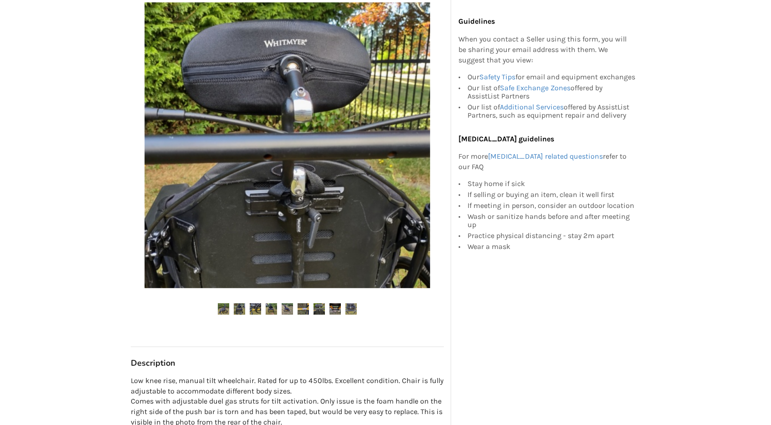
scroll to position [182, 0]
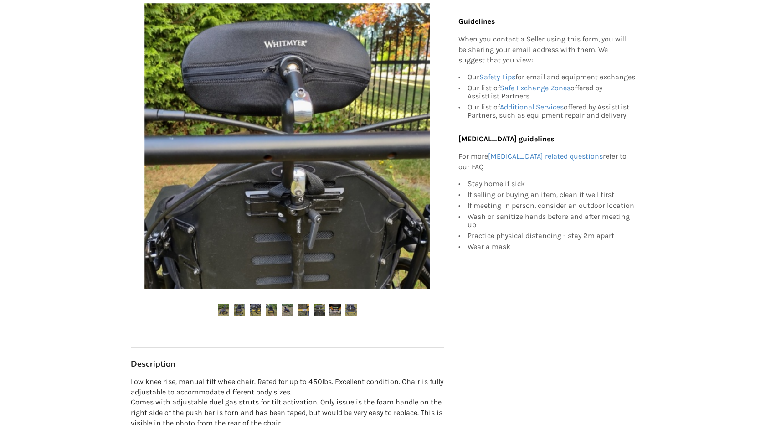
click at [319, 304] on img at bounding box center [318, 309] width 11 height 11
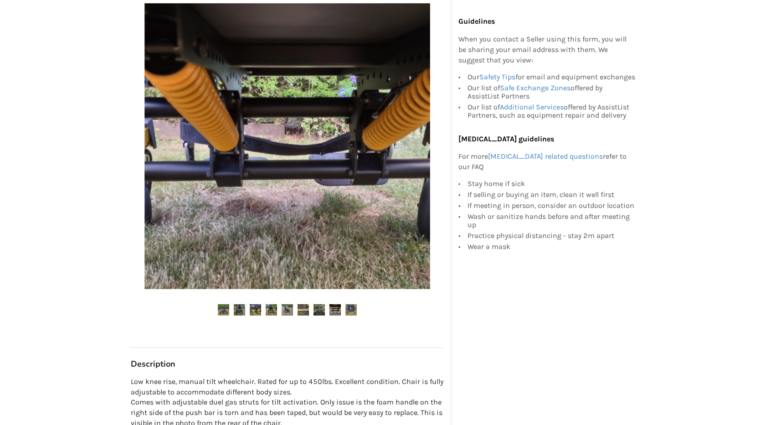
click at [335, 304] on img at bounding box center [334, 309] width 11 height 11
click at [354, 304] on img at bounding box center [350, 309] width 11 height 11
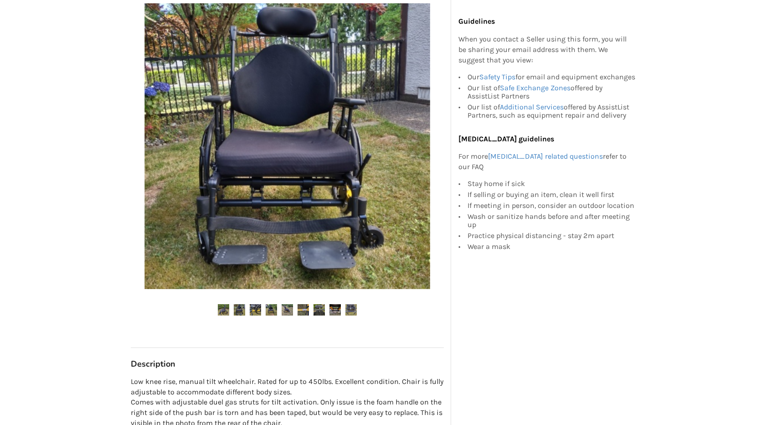
click at [221, 304] on img at bounding box center [223, 309] width 11 height 11
click at [225, 304] on img at bounding box center [223, 309] width 11 height 11
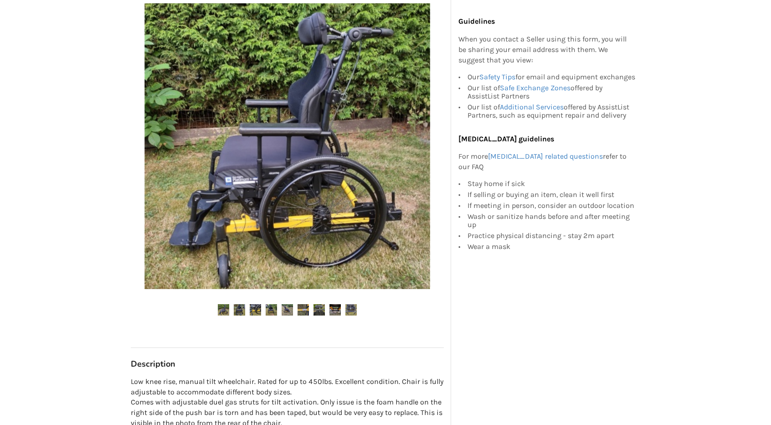
click at [240, 304] on img at bounding box center [239, 309] width 11 height 11
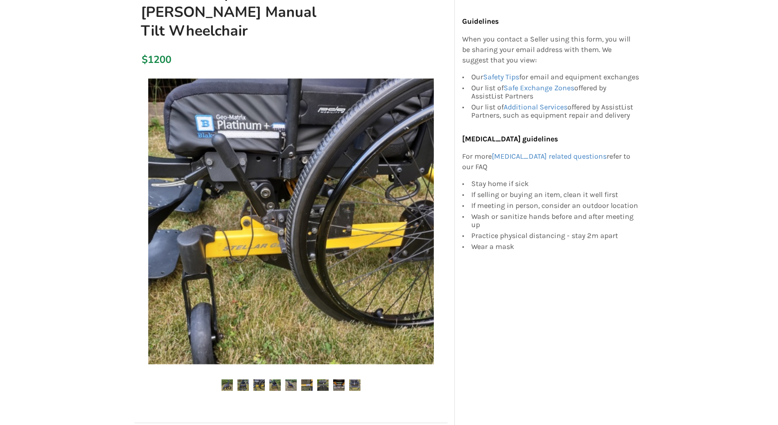
scroll to position [91, 0]
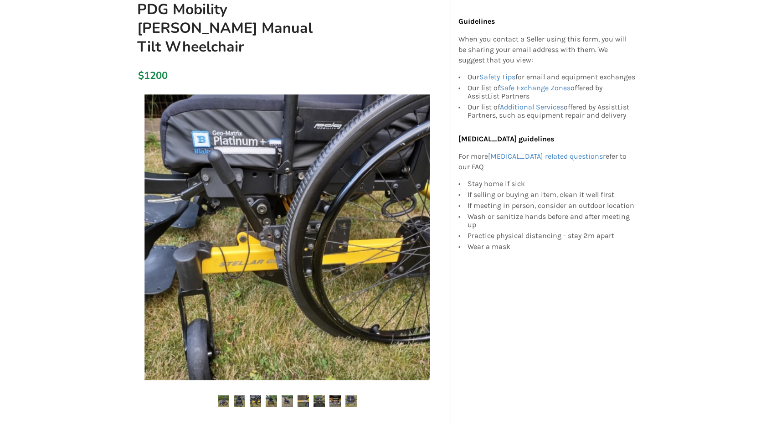
click at [420, 220] on img at bounding box center [287, 237] width 286 height 286
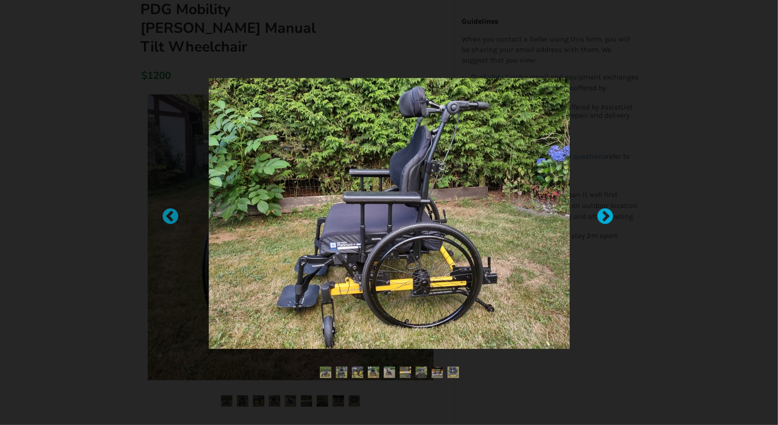
click at [604, 215] on div at bounding box center [600, 212] width 9 height 9
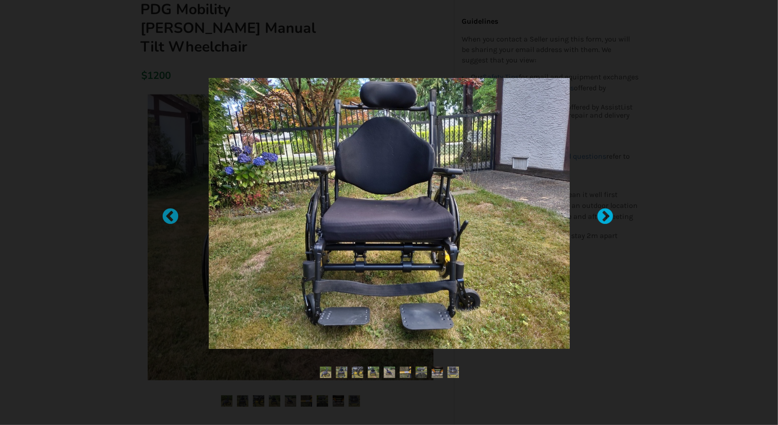
click at [605, 216] on div at bounding box center [600, 212] width 9 height 9
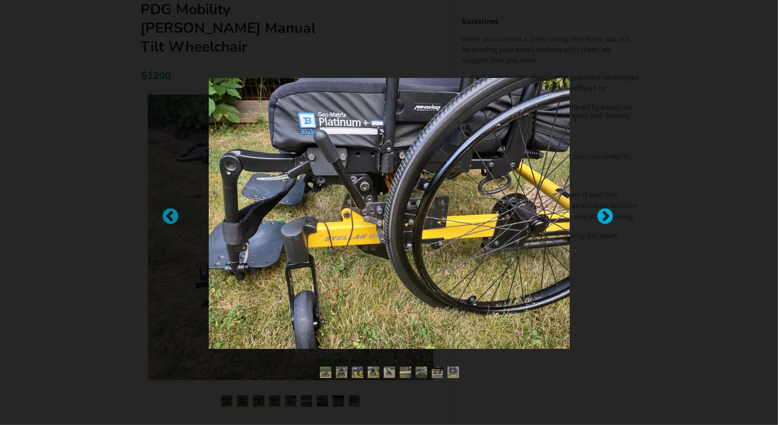
click at [605, 216] on div at bounding box center [600, 212] width 9 height 9
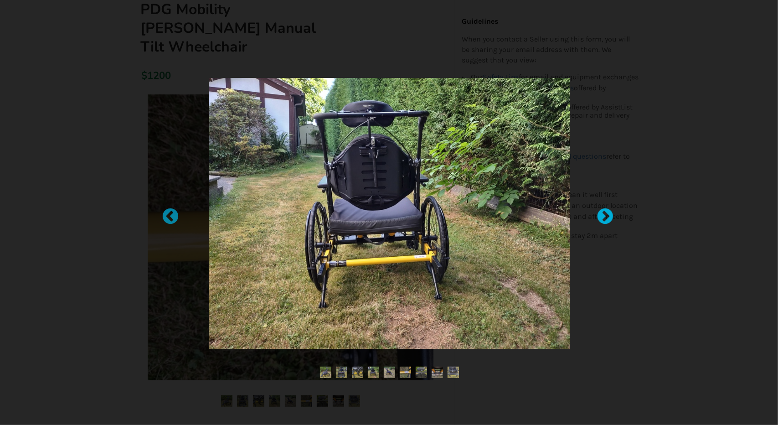
click at [605, 216] on div at bounding box center [600, 212] width 9 height 9
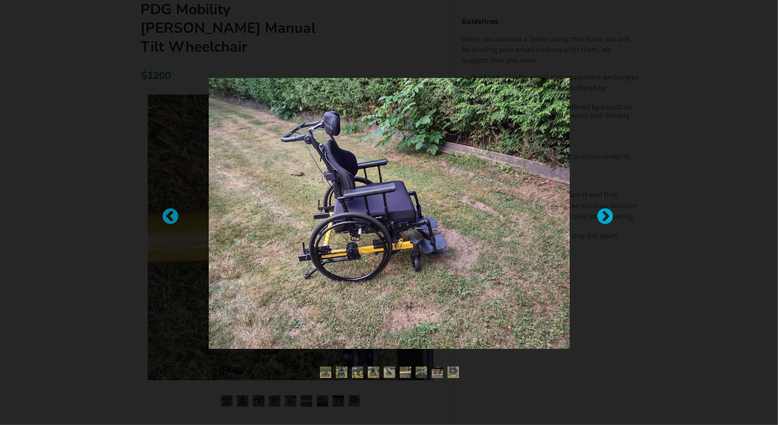
click at [605, 216] on div at bounding box center [600, 212] width 9 height 9
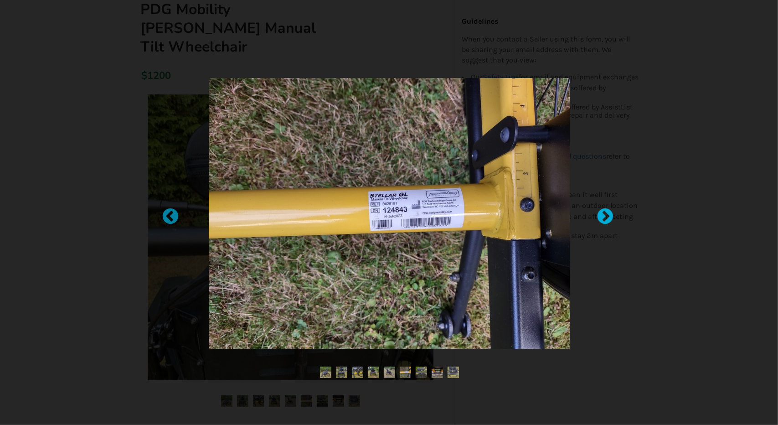
click at [605, 216] on div at bounding box center [600, 212] width 9 height 9
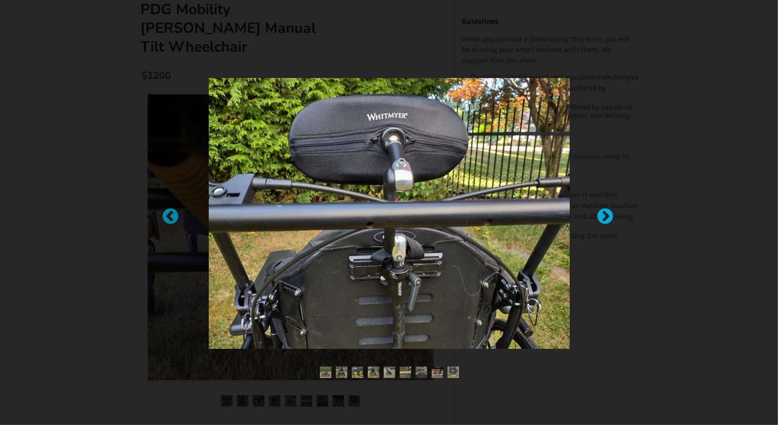
click at [605, 217] on div at bounding box center [600, 212] width 9 height 9
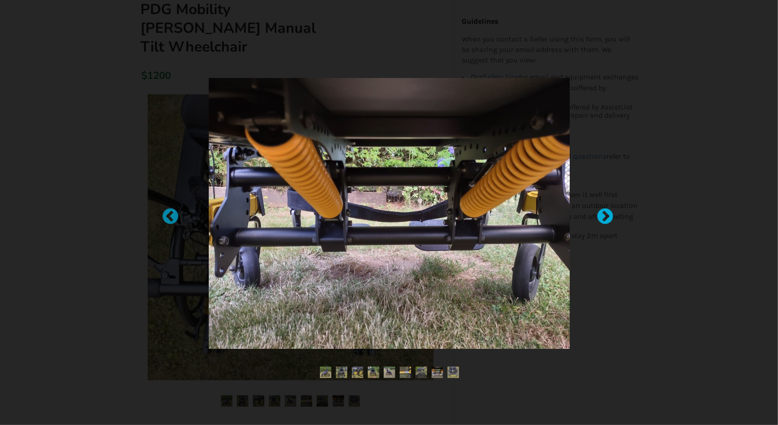
click at [605, 217] on div at bounding box center [600, 212] width 9 height 9
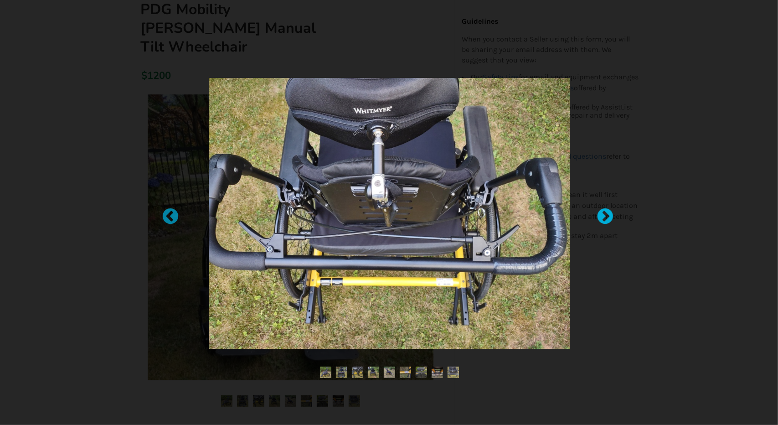
click at [605, 216] on div at bounding box center [600, 212] width 9 height 9
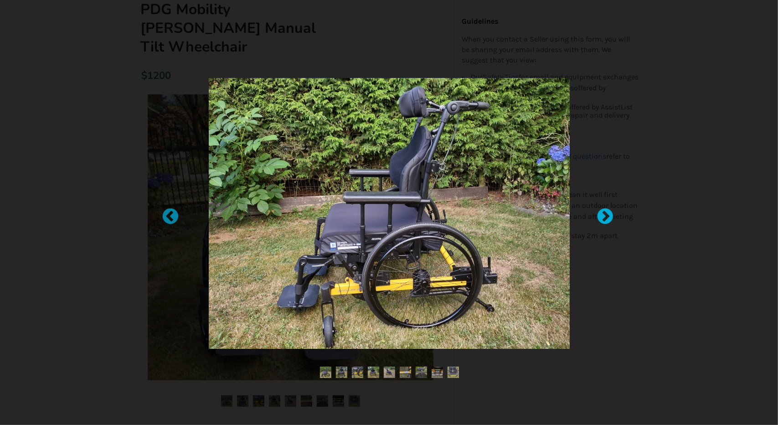
click at [605, 216] on div at bounding box center [600, 212] width 9 height 9
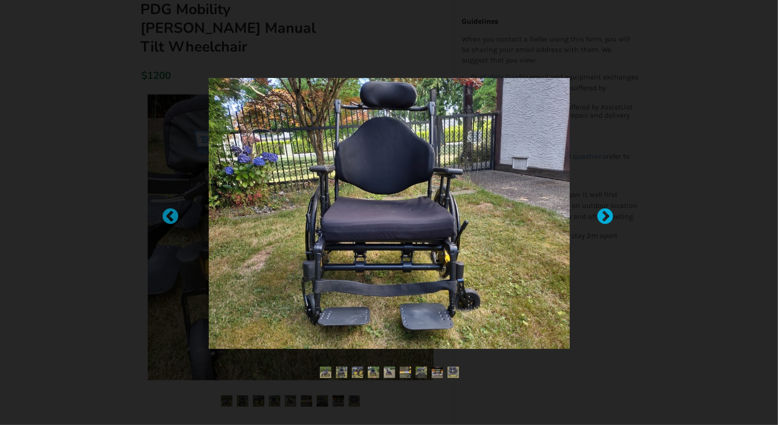
click at [605, 216] on div at bounding box center [600, 212] width 9 height 9
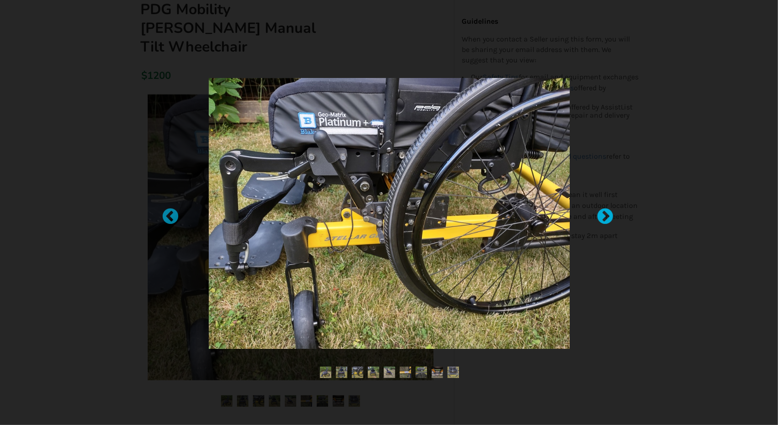
click at [605, 216] on div at bounding box center [600, 212] width 9 height 9
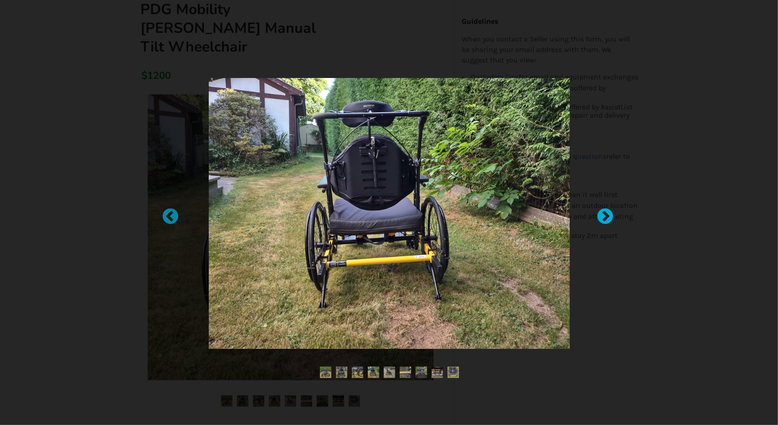
click at [605, 216] on div at bounding box center [600, 212] width 9 height 9
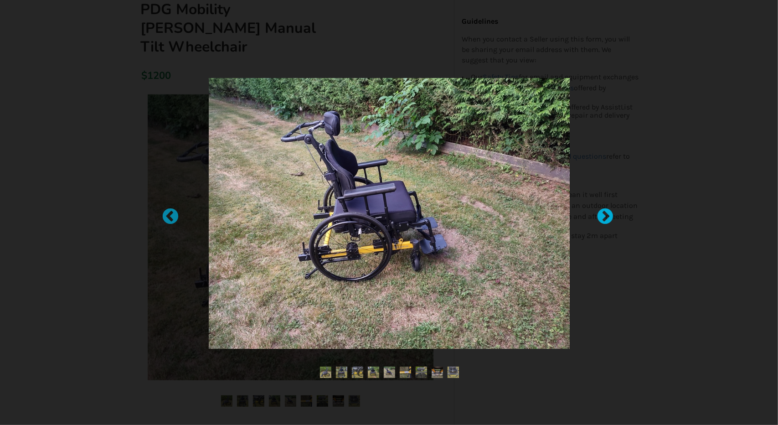
click at [605, 216] on div at bounding box center [600, 212] width 9 height 9
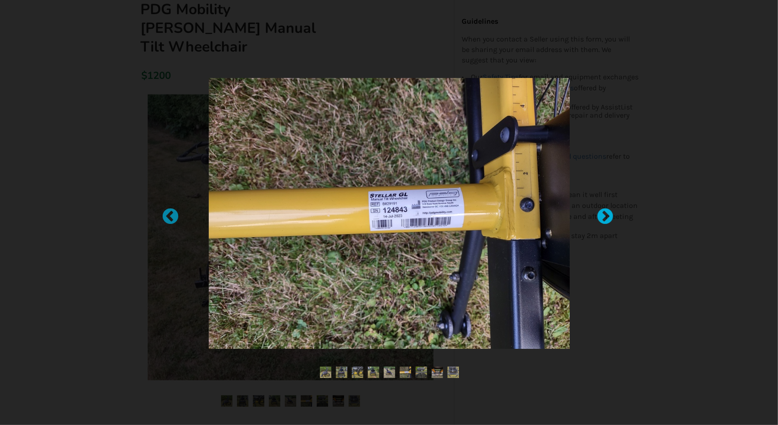
click at [605, 216] on div at bounding box center [600, 212] width 9 height 9
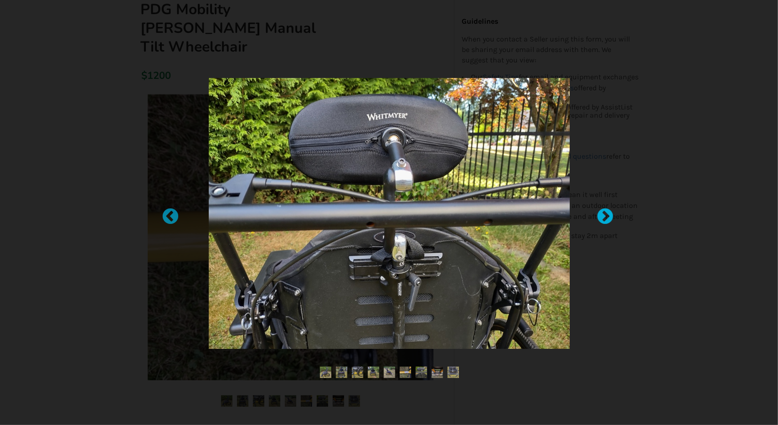
click at [605, 216] on div at bounding box center [600, 212] width 9 height 9
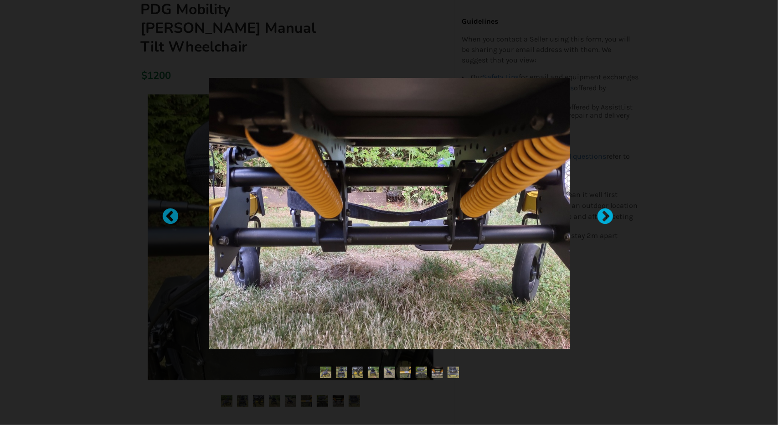
click at [605, 216] on div at bounding box center [600, 212] width 9 height 9
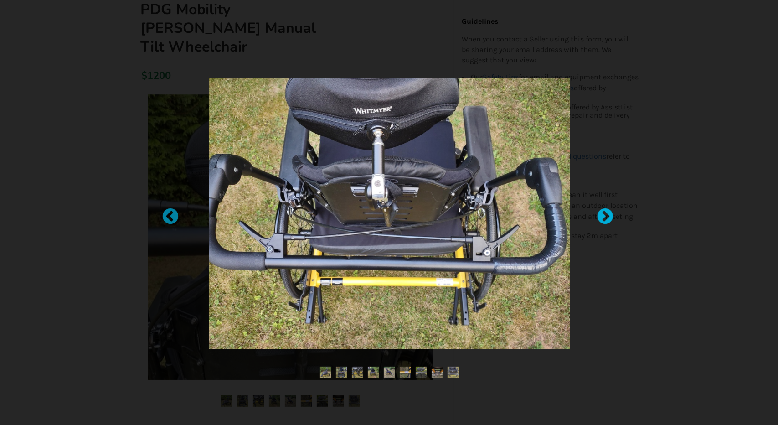
click at [605, 216] on div at bounding box center [600, 212] width 9 height 9
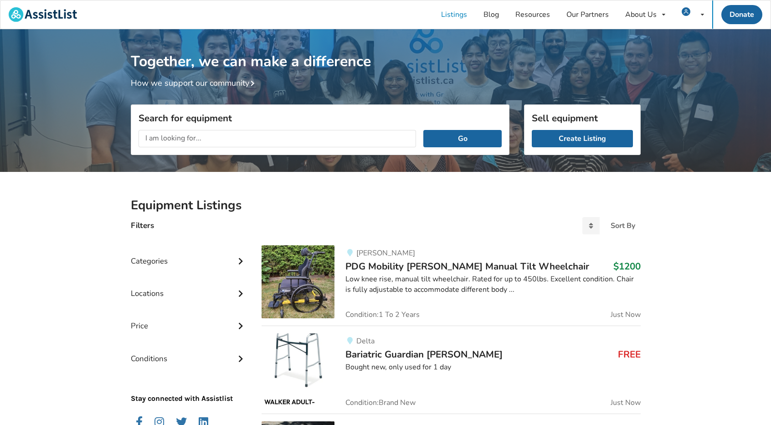
click at [327, 277] on img at bounding box center [298, 281] width 73 height 73
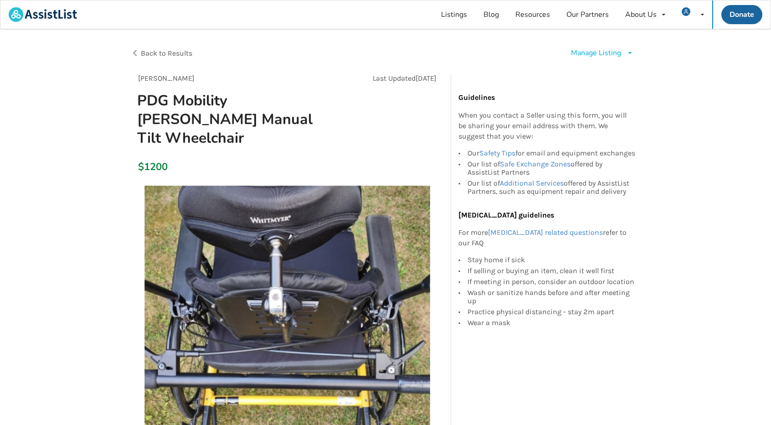
click at [625, 53] on div "Manage Listing Edit listing Renew listing Mark as Sold Delete listing" at bounding box center [602, 53] width 62 height 10
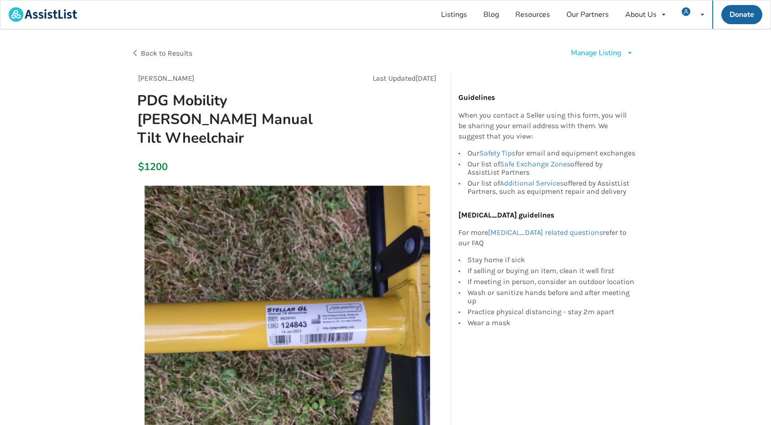
click at [154, 53] on span "Back to Results" at bounding box center [166, 53] width 51 height 9
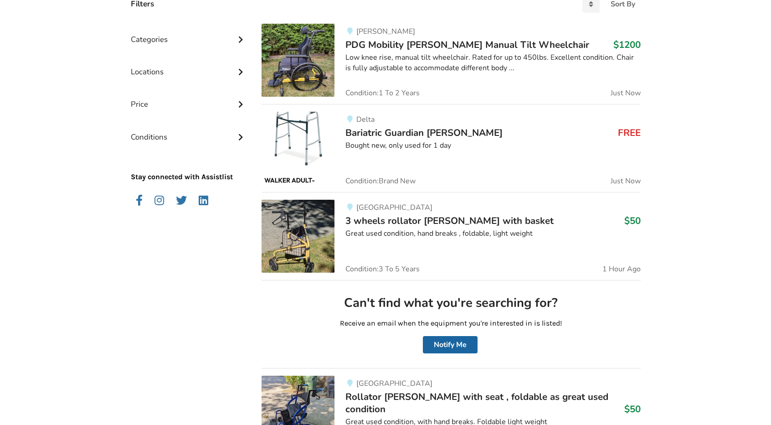
scroll to position [228, 0]
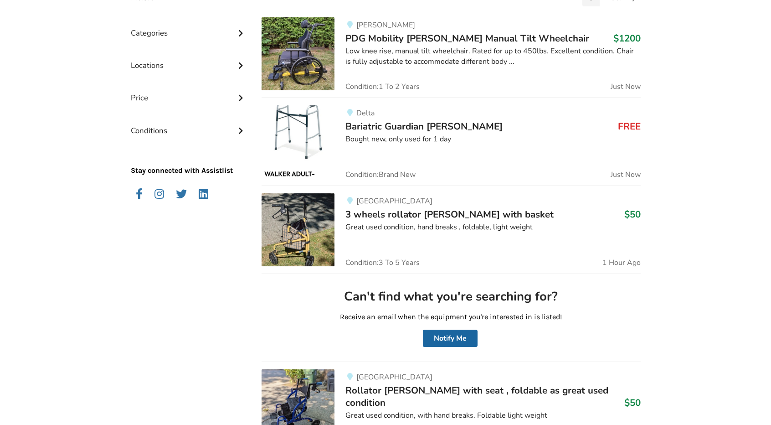
click at [419, 225] on div "Great used condition, hand breaks , foldable, light weight" at bounding box center [492, 227] width 295 height 10
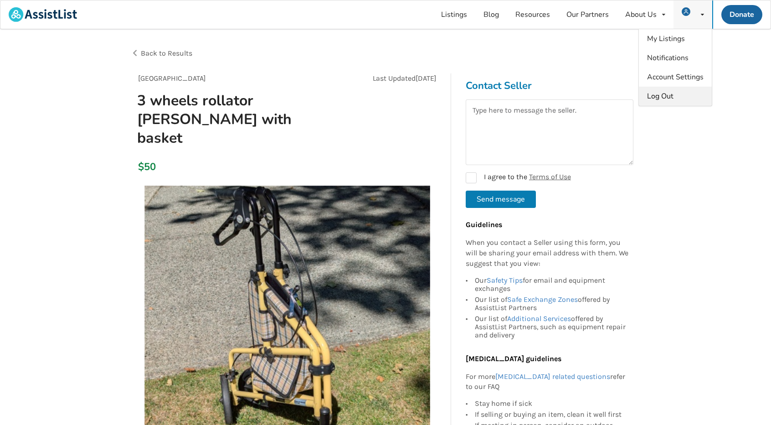
click at [666, 94] on span "Log Out" at bounding box center [660, 96] width 26 height 10
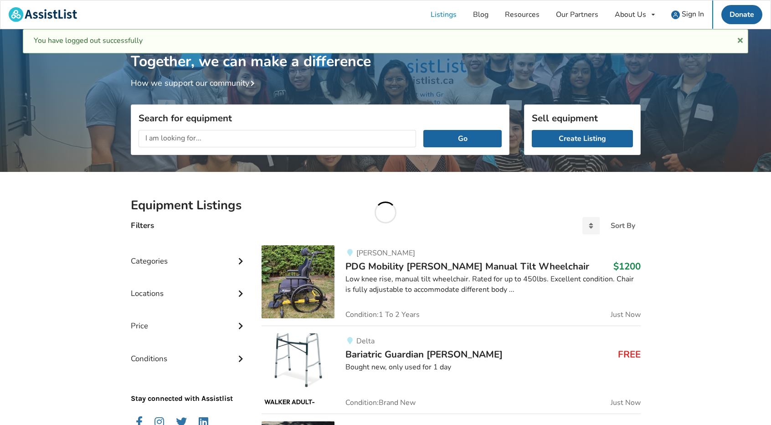
scroll to position [228, 0]
